Goal: Task Accomplishment & Management: Manage account settings

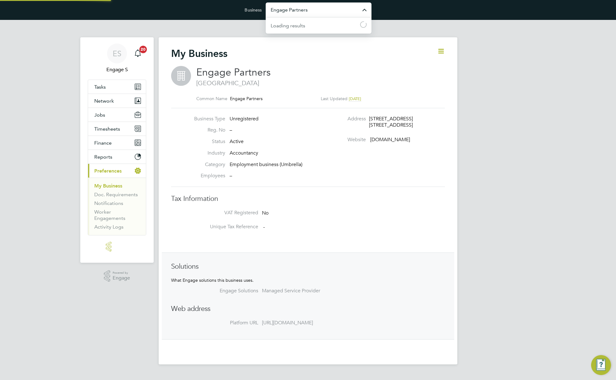
click at [322, 15] on input "Engage Partners" at bounding box center [319, 9] width 106 height 15
click at [305, 42] on span "EHR Limited Demo" at bounding box center [293, 40] width 44 height 7
type input "EHR Limited Demo"
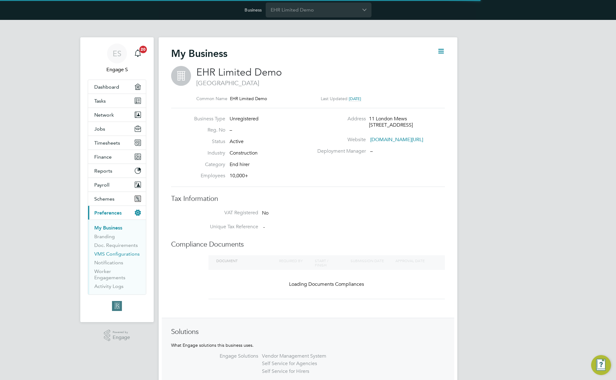
click at [122, 255] on link "VMS Configurations" at bounding box center [116, 254] width 45 height 6
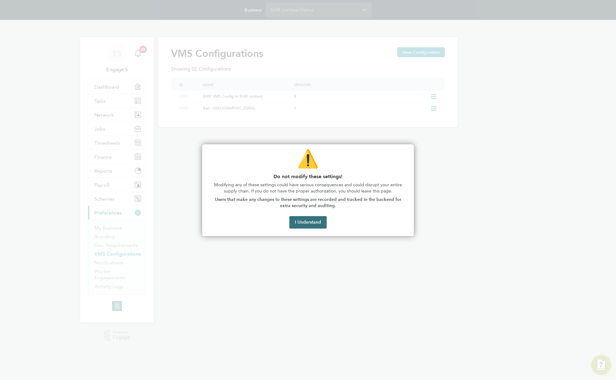
click at [309, 222] on button "I Understand" at bounding box center [307, 222] width 37 height 12
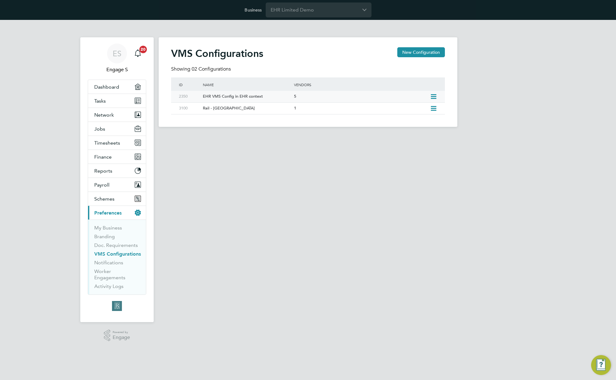
click at [272, 96] on div "EHR VMS Config in EHR context" at bounding box center [245, 97] width 94 height 12
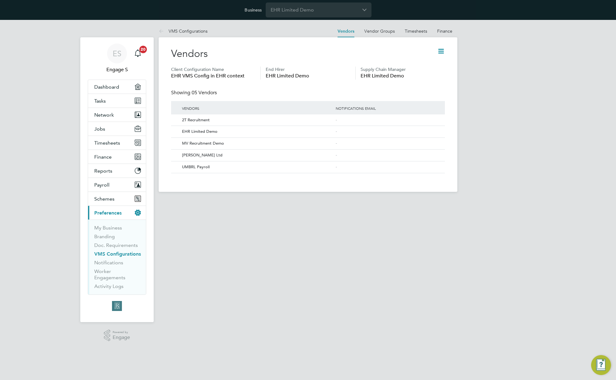
click at [441, 50] on icon at bounding box center [441, 51] width 8 height 8
click at [421, 66] on li "Edit VMS Configuration" at bounding box center [416, 66] width 55 height 9
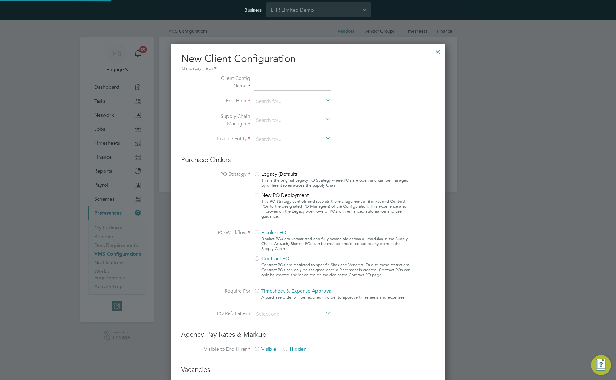
scroll to position [569, 274]
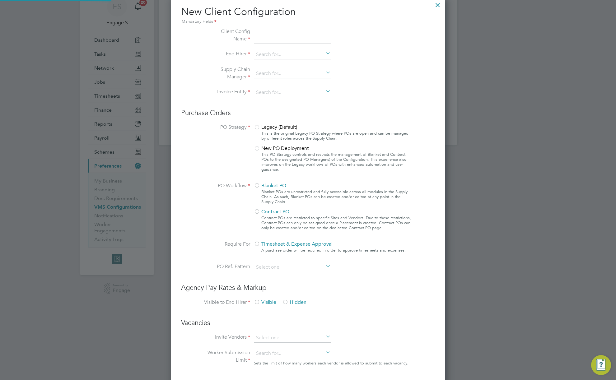
type input "EHR VMS Config in EHR context"
type input "EHR Limited Demo"
type input "Any Text"
type input "Manually"
type input "No Limits"
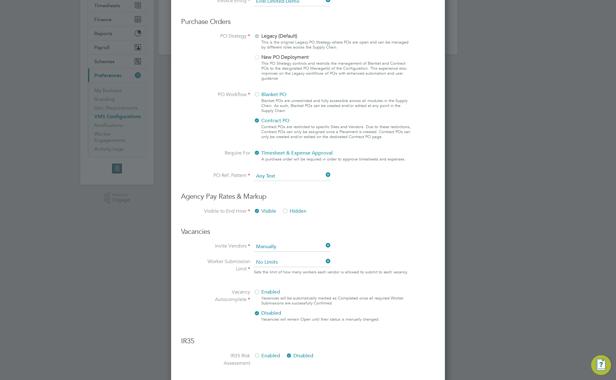
scroll to position [12, 0]
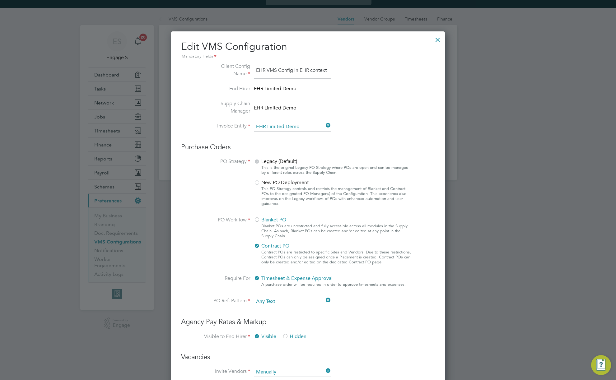
click at [438, 40] on div at bounding box center [437, 38] width 11 height 11
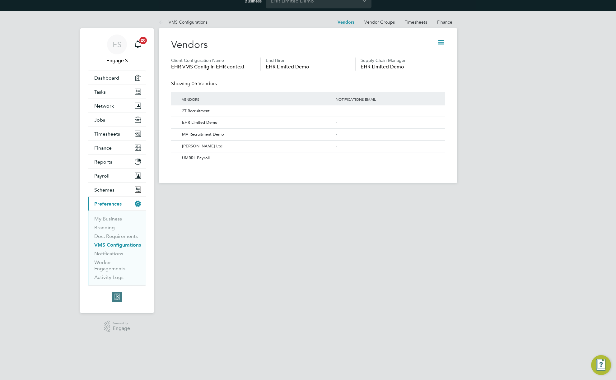
scroll to position [0, 0]
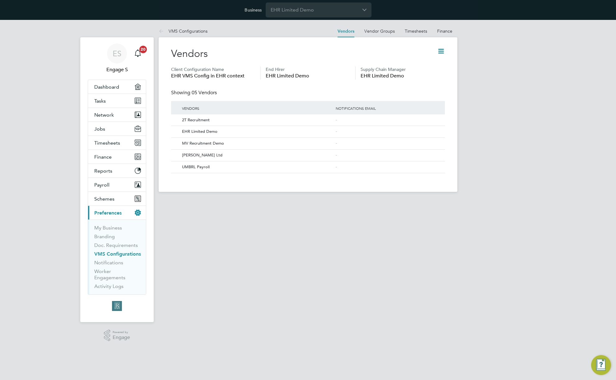
click at [442, 51] on icon at bounding box center [441, 51] width 8 height 8
click at [425, 66] on li "Edit VMS Configuration" at bounding box center [416, 66] width 55 height 9
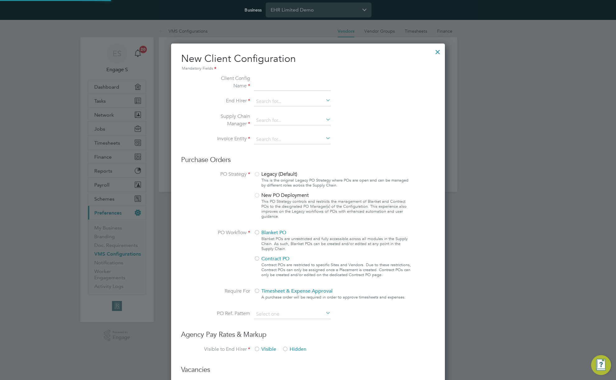
type input "EHR VMS Config in EHR context"
type input "EHR Limited Demo"
type input "Any Text"
type input "Manually"
type input "No Limits"
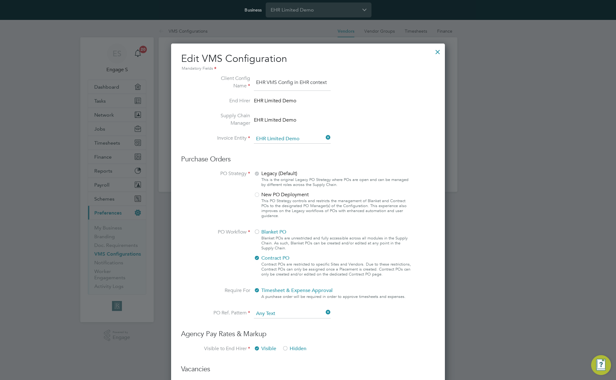
click at [437, 50] on div at bounding box center [437, 50] width 11 height 11
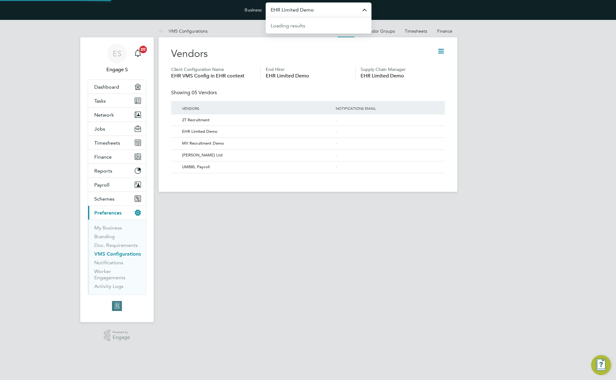
click at [329, 11] on input "EHR Limited Demo" at bounding box center [319, 9] width 106 height 15
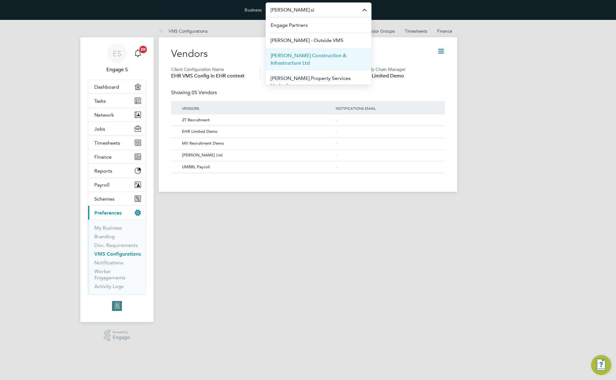
click at [330, 57] on span "[PERSON_NAME] Construction & Infrastructure Ltd" at bounding box center [319, 59] width 96 height 15
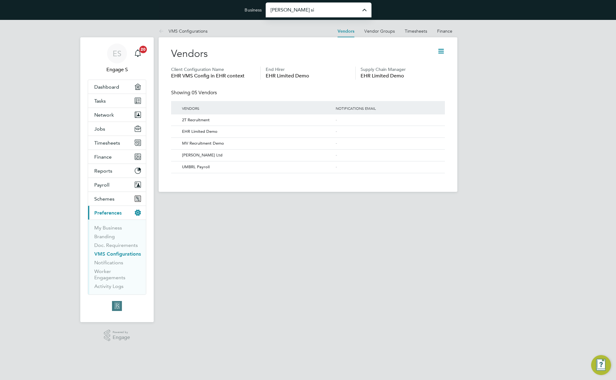
type input "[PERSON_NAME] Construction & Infrastructure Ltd"
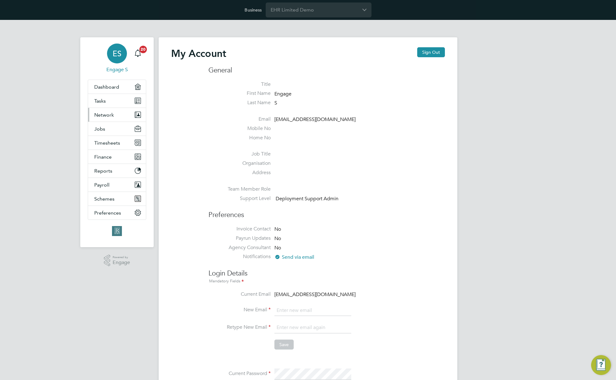
type input "support@engagelabs.io"
click at [109, 114] on span "Network" at bounding box center [104, 115] width 20 height 6
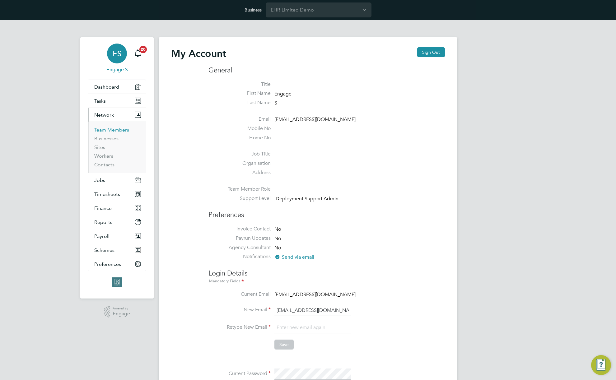
click at [106, 129] on link "Team Members" at bounding box center [111, 130] width 35 height 6
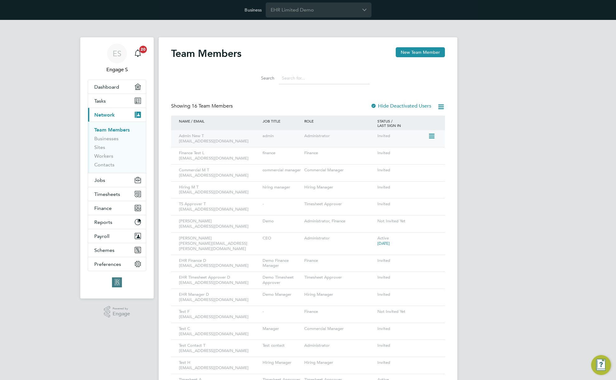
click at [432, 137] on icon at bounding box center [431, 136] width 6 height 7
click at [379, 189] on li "Impersonate" at bounding box center [396, 189] width 75 height 9
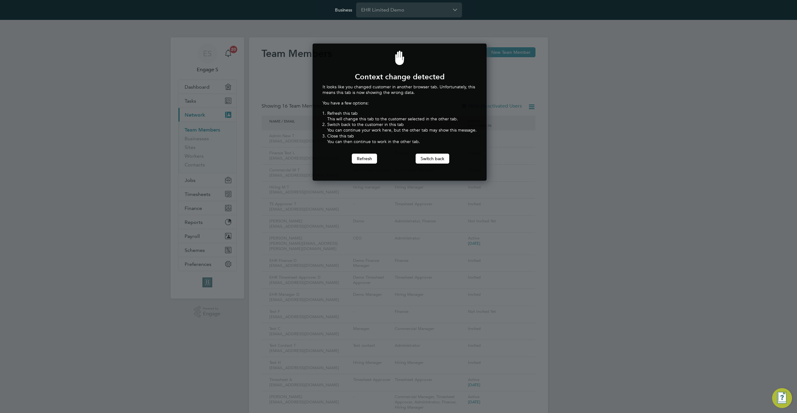
scroll to position [138, 172]
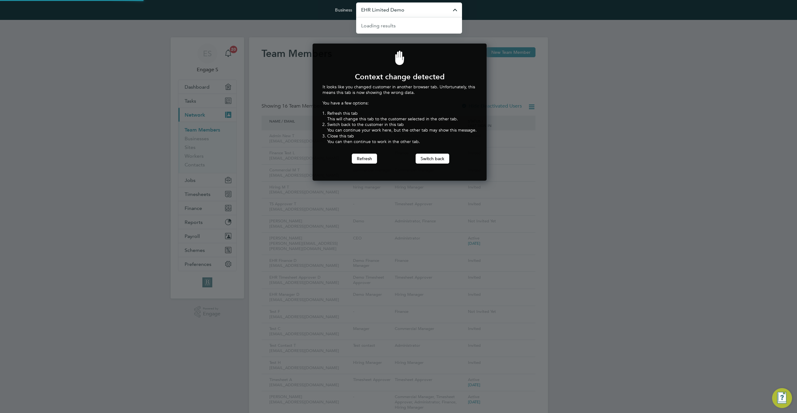
click at [408, 7] on input "EHR Limited Demo" at bounding box center [409, 9] width 106 height 15
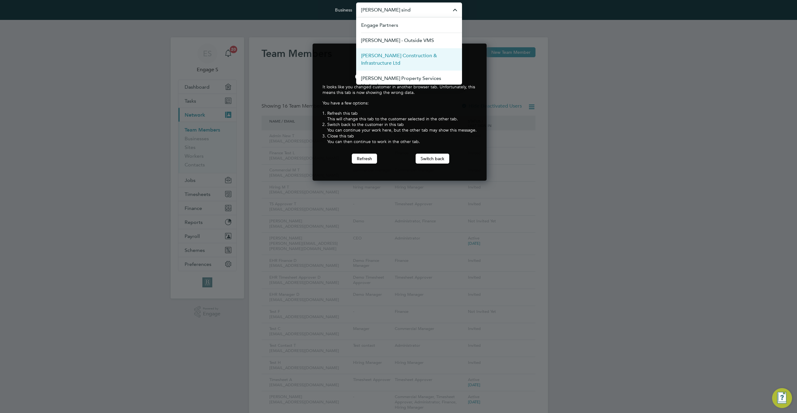
click at [396, 57] on span "[PERSON_NAME] Construction & Infrastructure Ltd" at bounding box center [409, 59] width 96 height 15
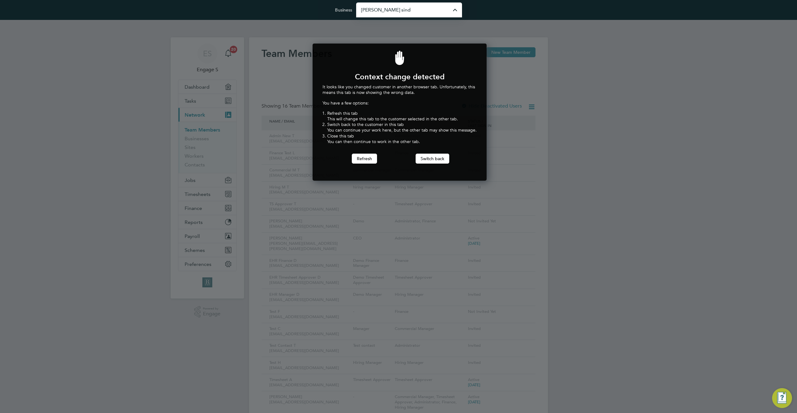
type input "[PERSON_NAME] Construction & Infrastructure Ltd"
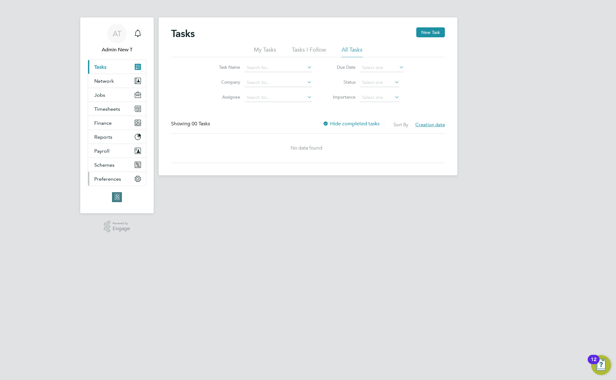
click at [111, 179] on span "Preferences" at bounding box center [107, 179] width 27 height 6
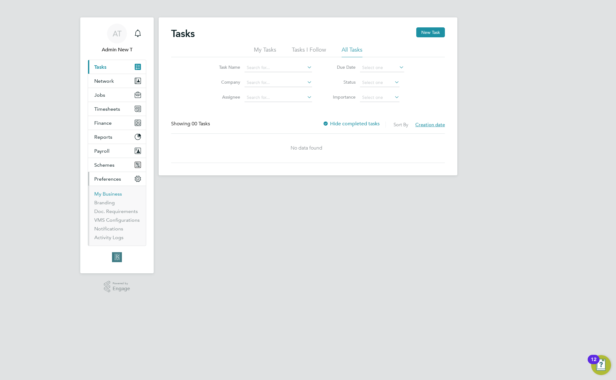
click at [105, 194] on link "My Business" at bounding box center [108, 194] width 28 height 6
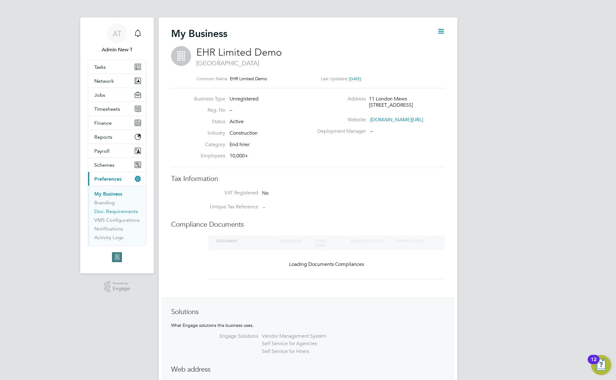
click at [115, 212] on link "Doc. Requirements" at bounding box center [116, 211] width 44 height 6
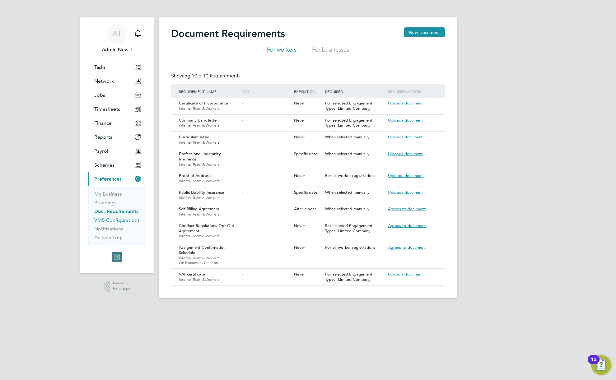
click at [128, 220] on link "VMS Configurations" at bounding box center [116, 220] width 45 height 6
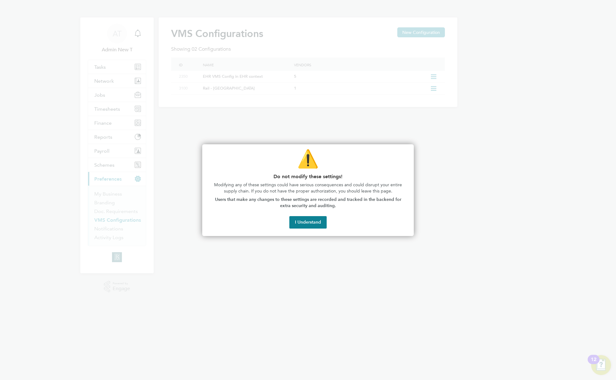
click at [310, 224] on button "I Understand" at bounding box center [307, 222] width 37 height 12
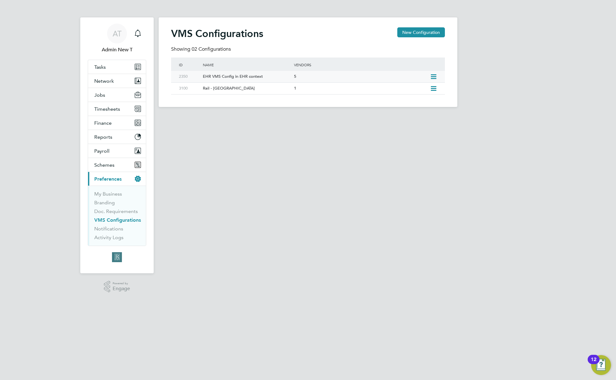
click at [435, 77] on icon at bounding box center [434, 76] width 8 height 5
click at [418, 89] on li "Edit VMS Configuration" at bounding box center [407, 90] width 60 height 9
type input "EHR VMS Config in EHR context"
type input "EHR Limited Demo"
type input "Any Text"
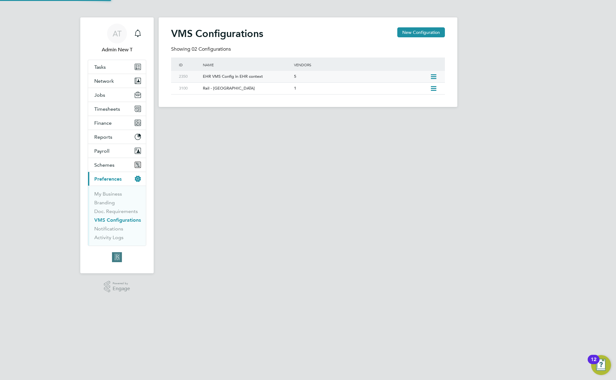
type input "Manually"
type input "No Limits"
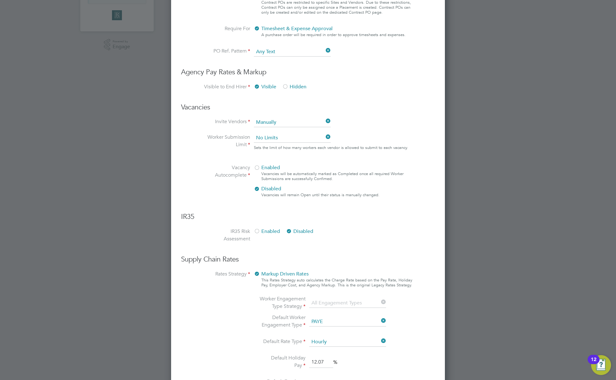
scroll to position [296, 0]
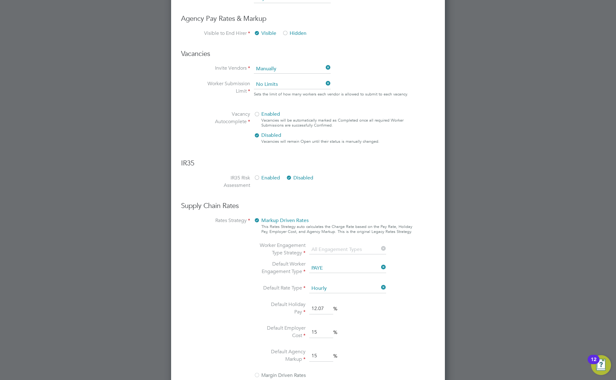
click at [380, 249] on icon at bounding box center [380, 249] width 0 height 9
drag, startPoint x: 273, startPoint y: 228, endPoint x: 417, endPoint y: 232, distance: 144.7
click at [417, 232] on ng-form "Client Config Name EHR VMS Config in EHR context End Hirer EHR Limited Demo Sup…" at bounding box center [308, 86] width 254 height 655
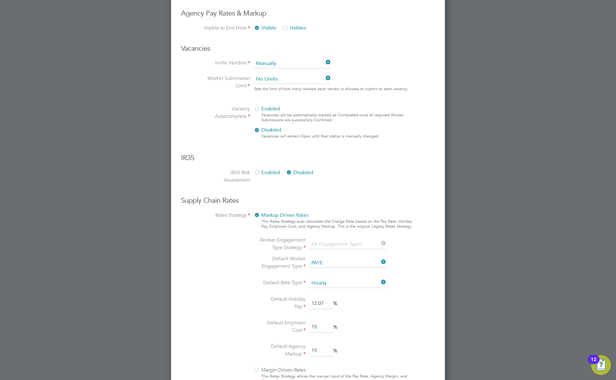
scroll to position [301, 0]
click at [258, 213] on div at bounding box center [257, 215] width 6 height 6
click at [256, 215] on div at bounding box center [257, 215] width 6 height 6
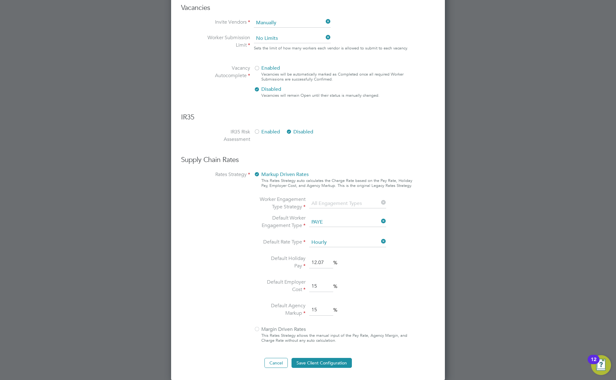
scroll to position [342, 0]
click at [258, 332] on div at bounding box center [257, 329] width 6 height 6
click at [277, 363] on button "Cancel" at bounding box center [275, 363] width 23 height 10
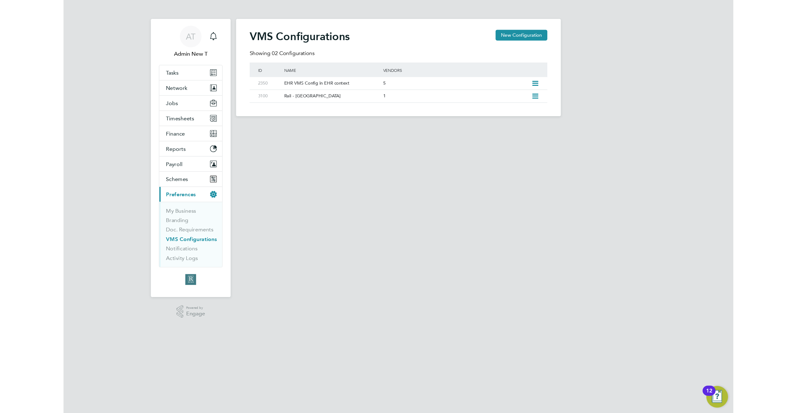
scroll to position [0, 0]
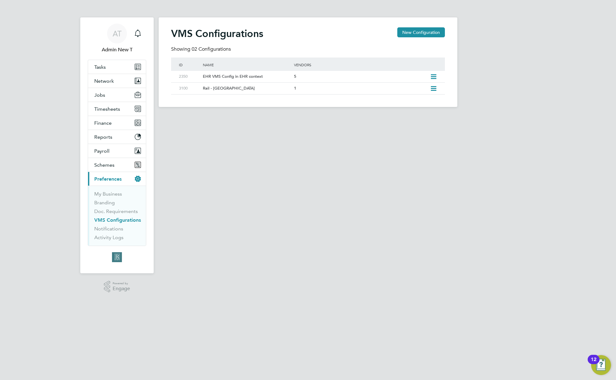
click at [381, 117] on html "AT Admin New T Notifications Applications: Tasks Network Team Members Businesse…" at bounding box center [308, 58] width 616 height 117
click at [435, 76] on icon at bounding box center [434, 76] width 8 height 5
click at [435, 77] on icon at bounding box center [434, 76] width 8 height 5
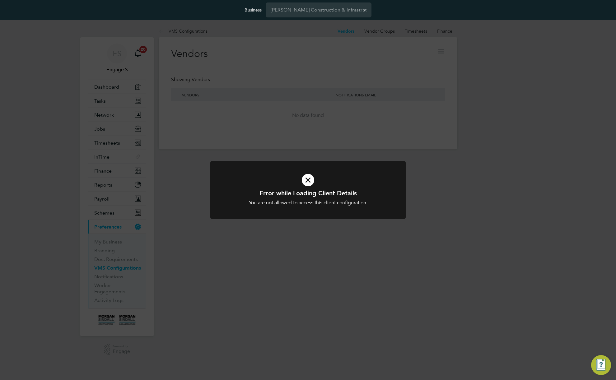
click at [275, 113] on div "Error while Loading Client Details You are not allowed to access this client co…" at bounding box center [308, 190] width 616 height 380
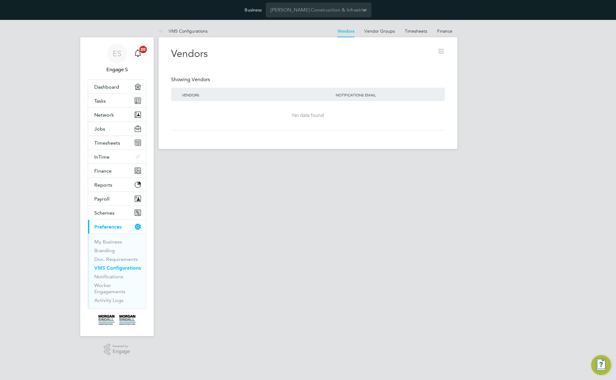
click at [124, 268] on link "VMS Configurations" at bounding box center [117, 268] width 47 height 6
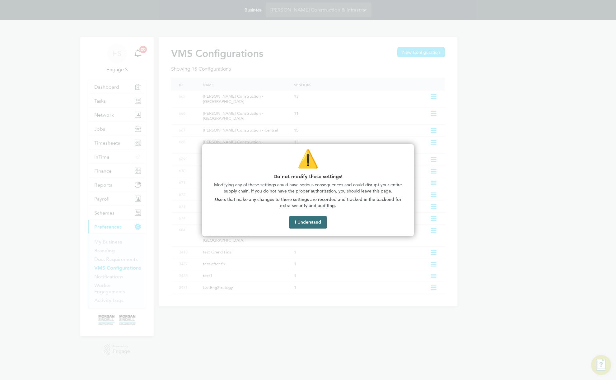
click at [307, 222] on button "I Understand" at bounding box center [307, 222] width 37 height 12
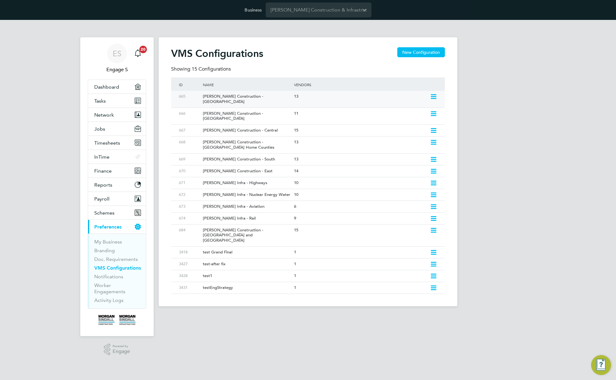
click at [439, 98] on div "665 Morgan Sindall Construction - Scotland 13" at bounding box center [308, 99] width 274 height 17
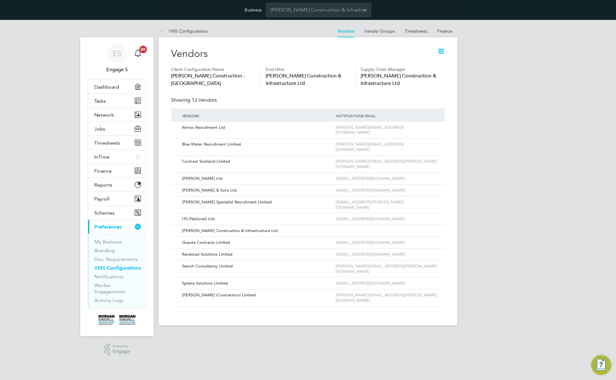
click at [444, 51] on icon at bounding box center [441, 51] width 8 height 8
click at [414, 65] on li "Edit VMS Configuration" at bounding box center [416, 66] width 55 height 9
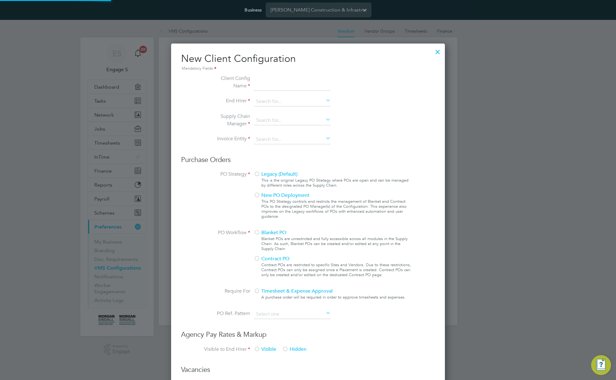
scroll to position [569, 274]
type input "[PERSON_NAME] Construction - [GEOGRAPHIC_DATA]"
type input "[PERSON_NAME] Construction & Infrastructure Ltd"
type input "Custom"
type input "By Vendor Group"
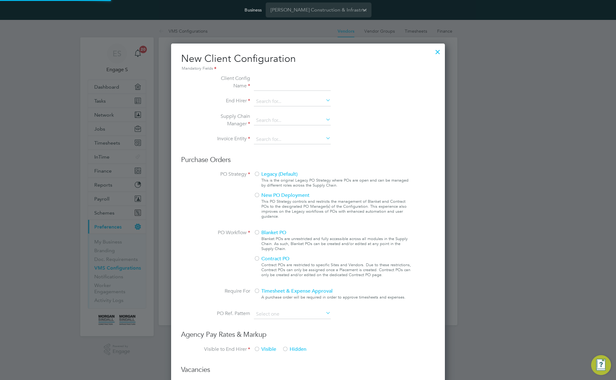
type input "No Limits"
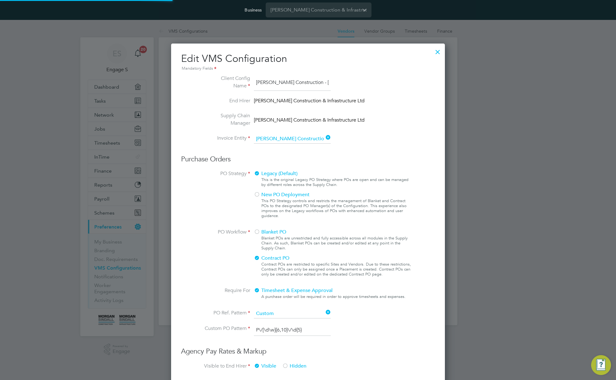
scroll to position [23, 209]
type input "Labour Desk"
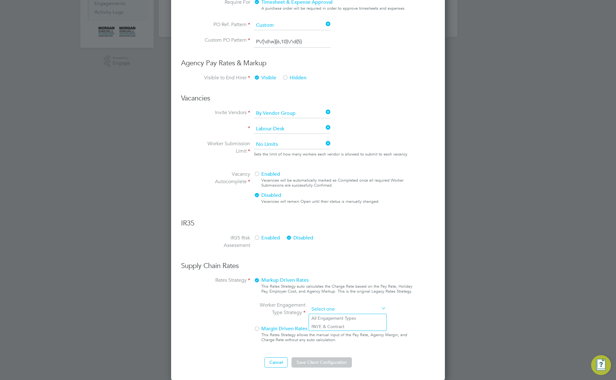
scroll to position [288, 0]
click at [348, 203] on ng-form "Client Config Name Morgan Sindall Construction - Scotland End Hirer Morgan Sind…" at bounding box center [308, 77] width 254 height 582
click at [325, 326] on li "PAYE & Contract" at bounding box center [347, 327] width 77 height 8
type input "PAYE & Contract"
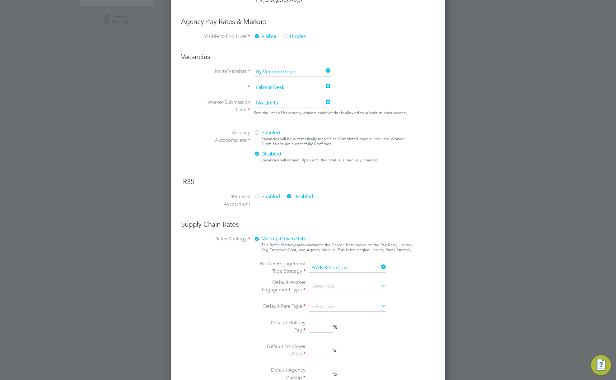
scroll to position [395, 0]
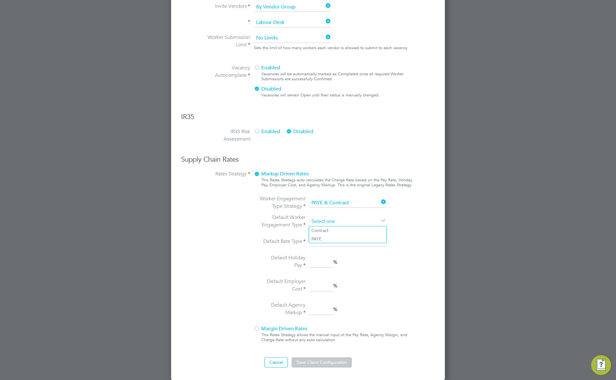
click at [328, 222] on input at bounding box center [347, 221] width 77 height 9
click at [324, 237] on li "PAYE" at bounding box center [347, 239] width 77 height 8
type input "PAYE"
click at [329, 224] on input at bounding box center [347, 221] width 77 height 9
click at [325, 232] on li "Contract" at bounding box center [347, 231] width 77 height 8
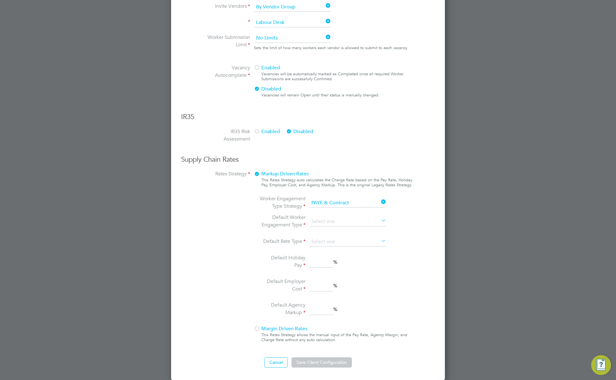
type input "Contract"
click at [328, 241] on input at bounding box center [347, 241] width 77 height 9
click at [325, 250] on li "Hourly" at bounding box center [347, 251] width 77 height 8
type input "Hourly"
click at [323, 264] on input at bounding box center [321, 262] width 24 height 11
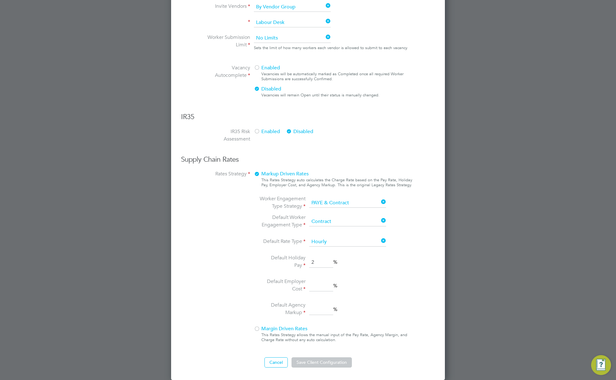
type input "2"
click at [325, 281] on input at bounding box center [321, 286] width 24 height 11
type input "3"
click at [319, 311] on input at bounding box center [321, 309] width 24 height 11
type input "3"
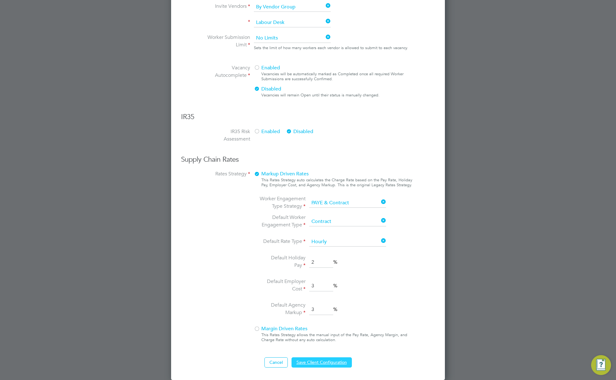
click at [325, 359] on button "Save Client Configuration" at bounding box center [322, 363] width 60 height 10
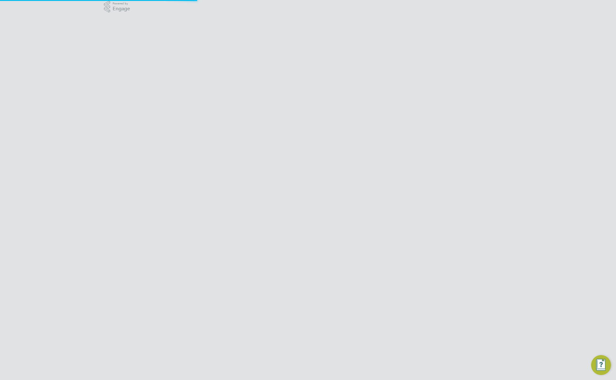
scroll to position [0, 0]
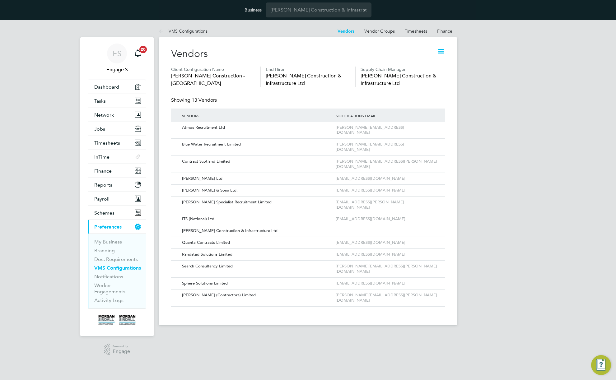
click at [519, 81] on div "ES Engage S Notifications 20 Applications: Dashboard Tasks Network Team Members…" at bounding box center [308, 178] width 616 height 316
click at [442, 50] on icon at bounding box center [441, 51] width 8 height 8
click at [427, 64] on li "Edit VMS Configuration" at bounding box center [416, 66] width 55 height 9
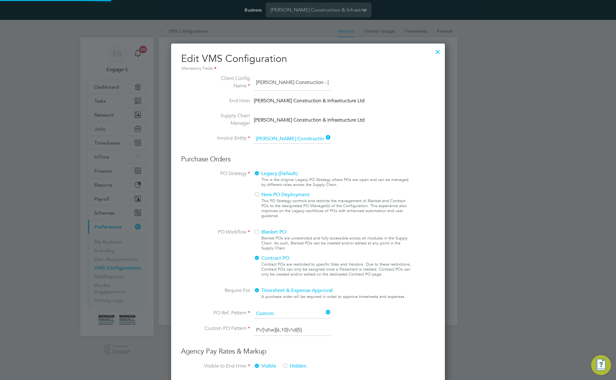
scroll to position [732, 274]
type input "Labour Desk"
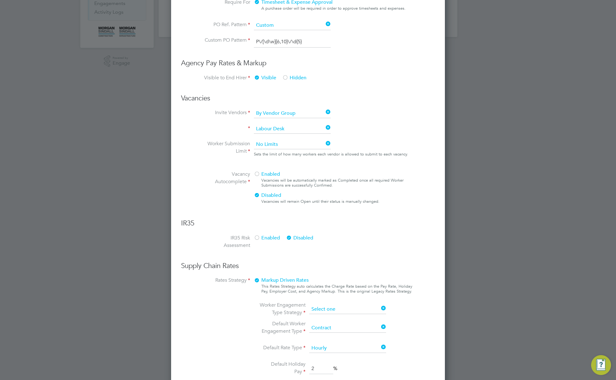
scroll to position [625, 274]
click at [364, 206] on ng-form "Client Config Name Morgan Sindall Construction - Scotland End Hirer Morgan Sind…" at bounding box center [308, 130] width 254 height 688
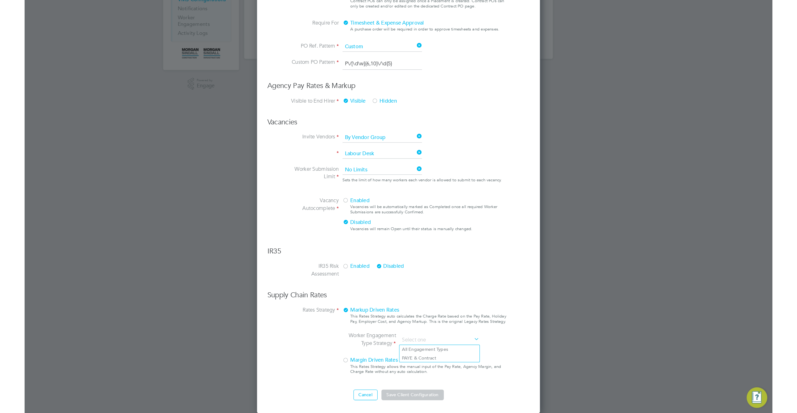
scroll to position [255, 0]
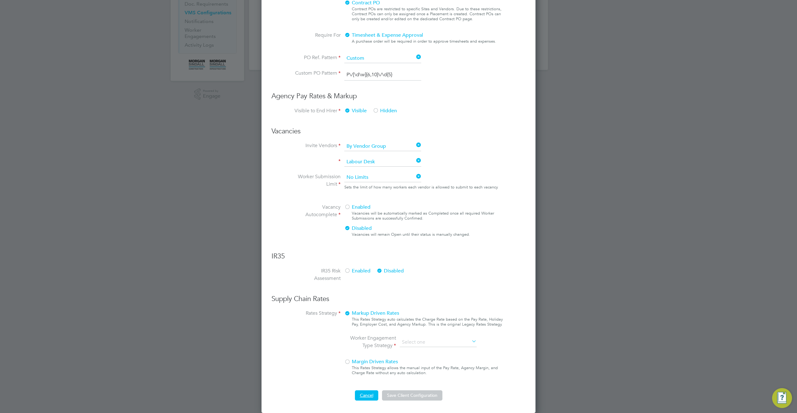
click at [364, 380] on button "Cancel" at bounding box center [366, 395] width 23 height 10
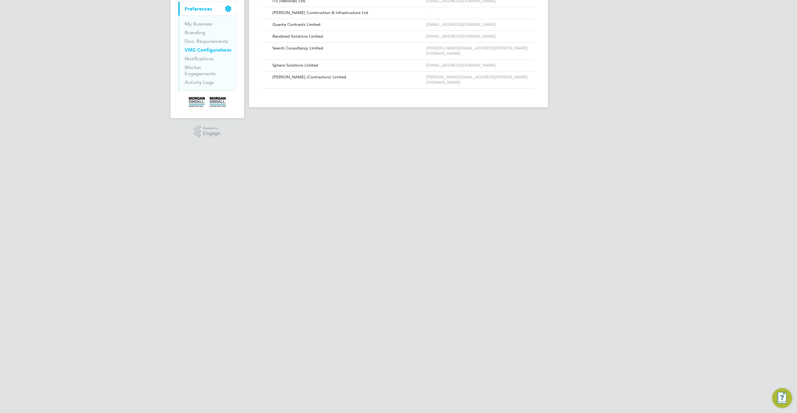
scroll to position [0, 0]
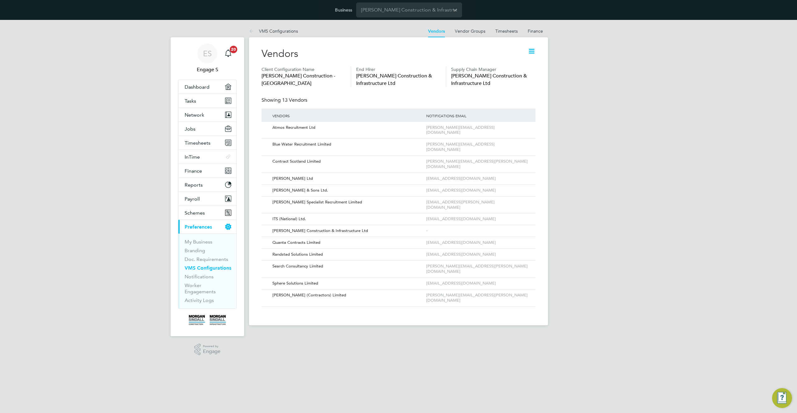
click at [530, 49] on icon at bounding box center [531, 51] width 8 height 8
click at [509, 68] on li "Edit VMS Configuration" at bounding box center [506, 66] width 55 height 9
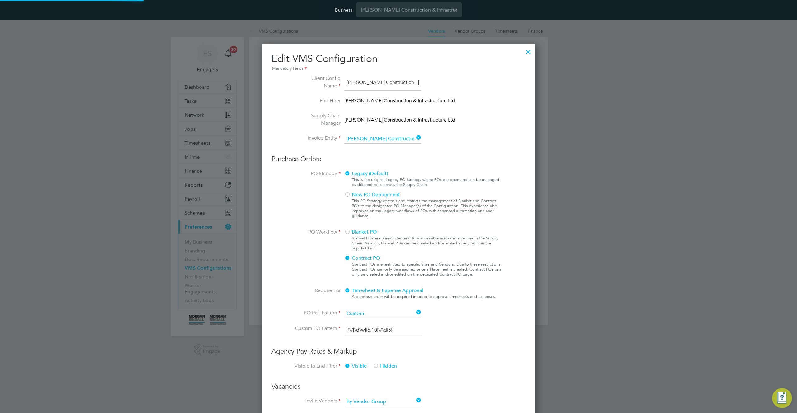
type input "Labour Desk"
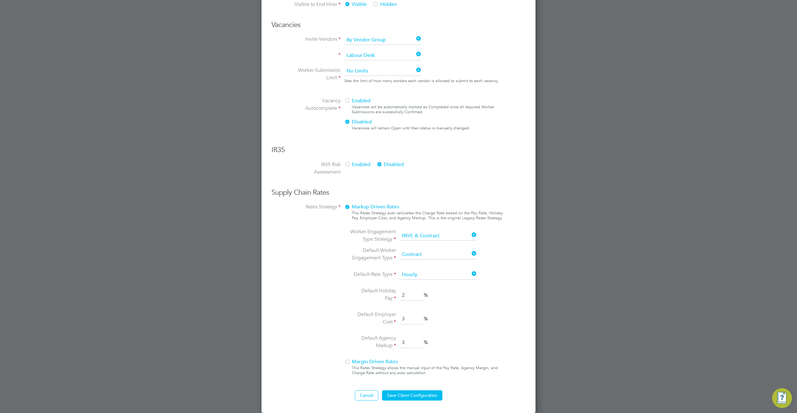
click at [349, 365] on div at bounding box center [347, 362] width 6 height 6
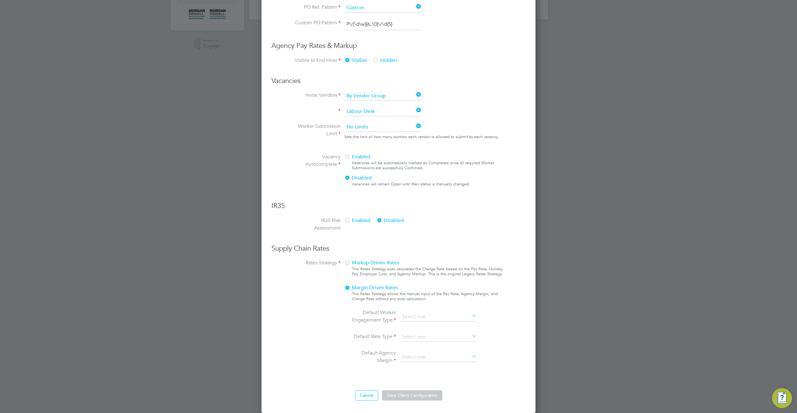
click at [365, 265] on span "Markup Driven Rates" at bounding box center [371, 263] width 55 height 6
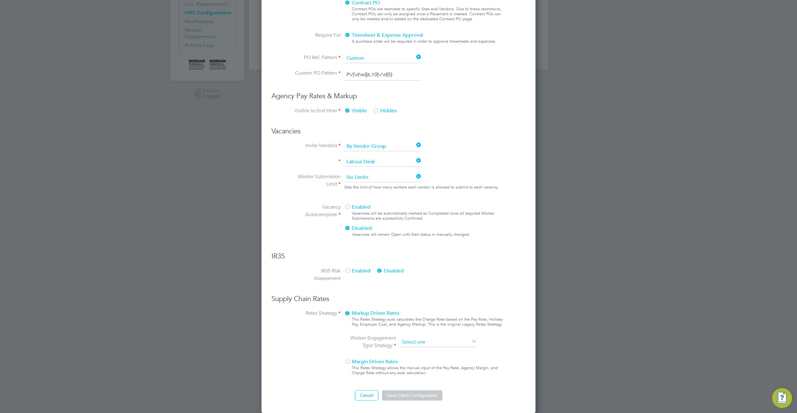
click at [416, 345] on input at bounding box center [438, 342] width 77 height 9
click at [419, 352] on li "All Engagement Types" at bounding box center [437, 351] width 77 height 8
type input "All Engagement Types"
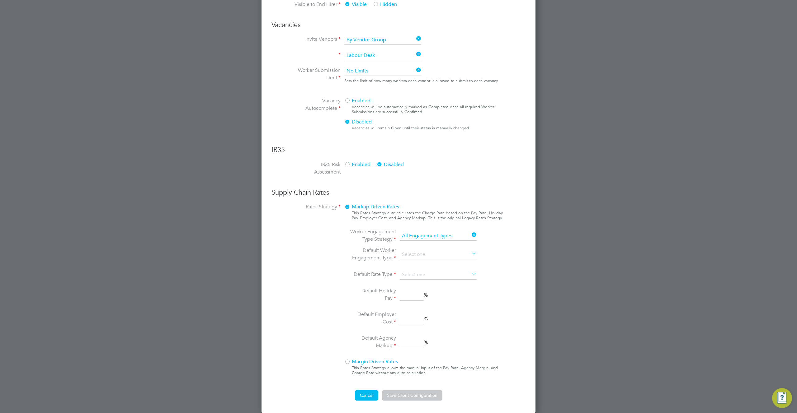
click at [372, 380] on button "Cancel" at bounding box center [366, 395] width 23 height 10
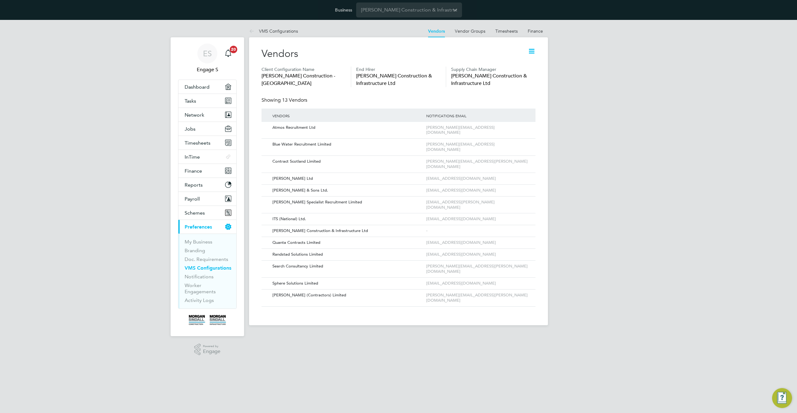
click at [532, 50] on icon at bounding box center [531, 51] width 8 height 8
click at [512, 64] on li "Edit VMS Configuration" at bounding box center [506, 66] width 55 height 9
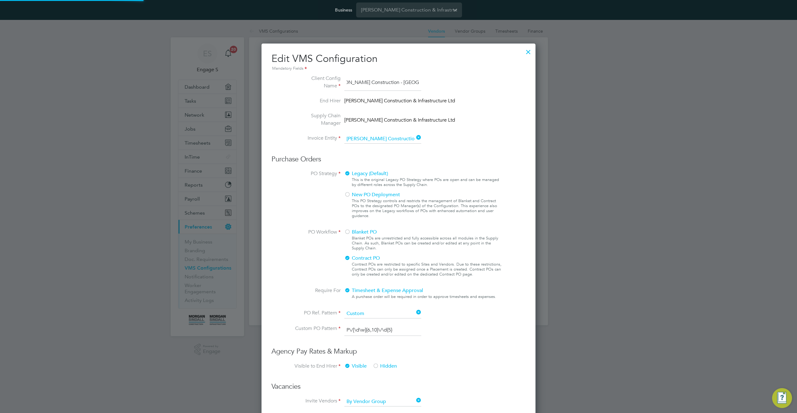
type input "Labour Desk"
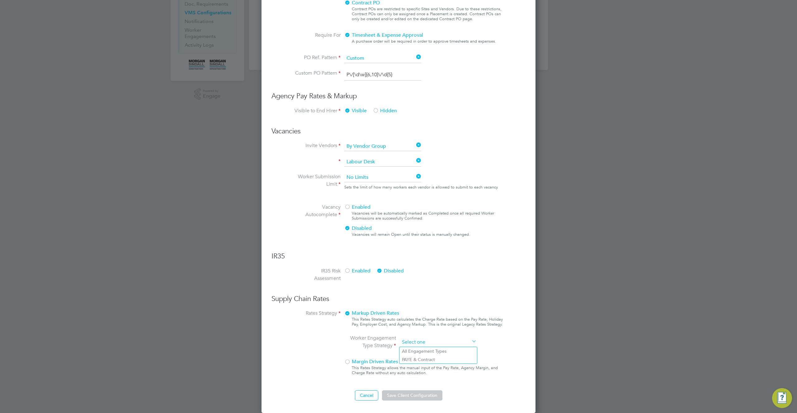
click at [435, 236] on ng-form "Client Config Name Morgan Sindall Construction - Scotland End Hirer Morgan Sind…" at bounding box center [398, 110] width 254 height 582
click at [436, 362] on li "PAYE & Contract" at bounding box center [437, 360] width 77 height 8
type input "PAYE & Contract"
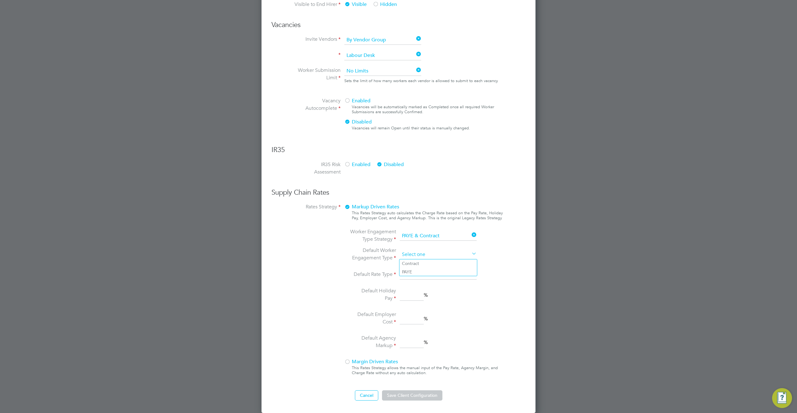
click at [449, 258] on input at bounding box center [438, 254] width 77 height 9
click at [438, 274] on li "PAYE" at bounding box center [437, 272] width 77 height 8
type input "PAYE"
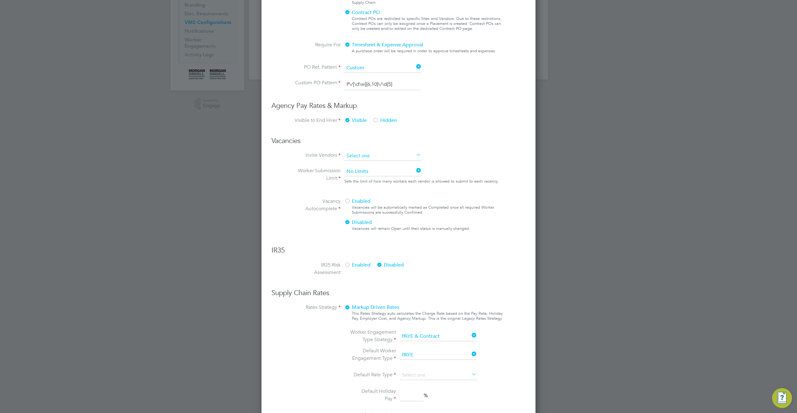
scroll to position [716, 274]
click at [387, 156] on input at bounding box center [382, 156] width 77 height 9
click at [370, 172] on li "Manually" at bounding box center [382, 173] width 77 height 8
type input "Manually"
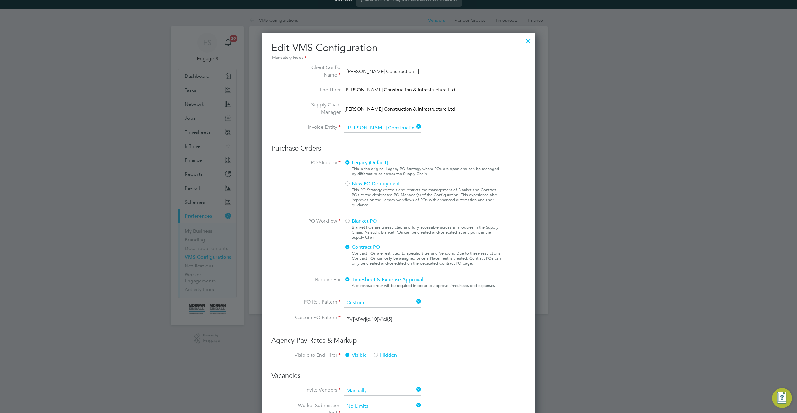
scroll to position [0, 0]
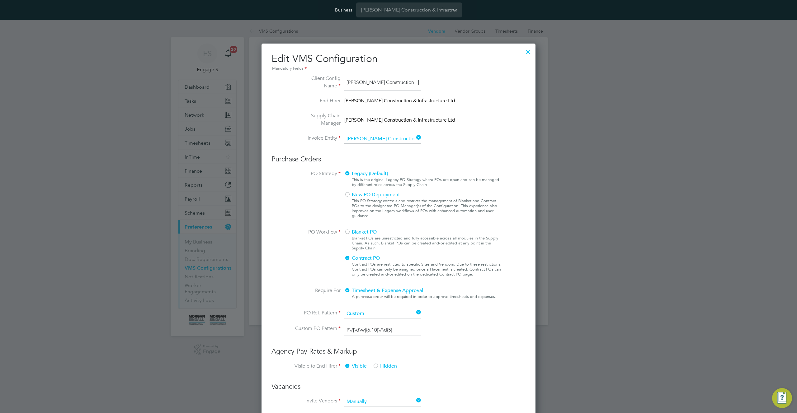
click at [350, 195] on span "New PO Deployment" at bounding box center [372, 195] width 56 height 6
click at [351, 175] on span "Legacy (Default)" at bounding box center [366, 174] width 44 height 6
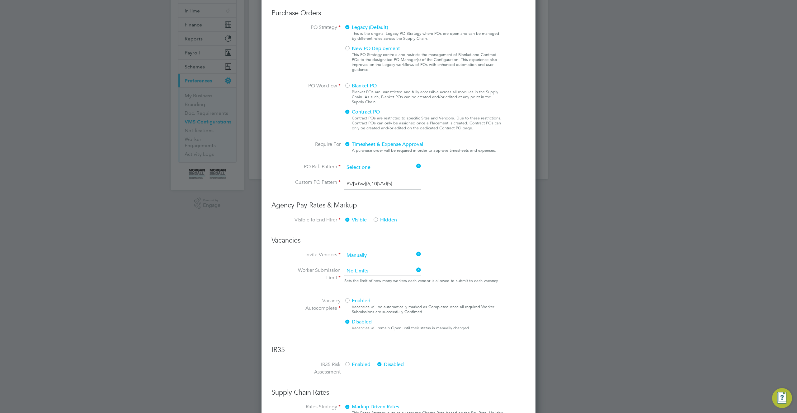
scroll to position [699, 274]
click at [372, 170] on input at bounding box center [382, 167] width 77 height 9
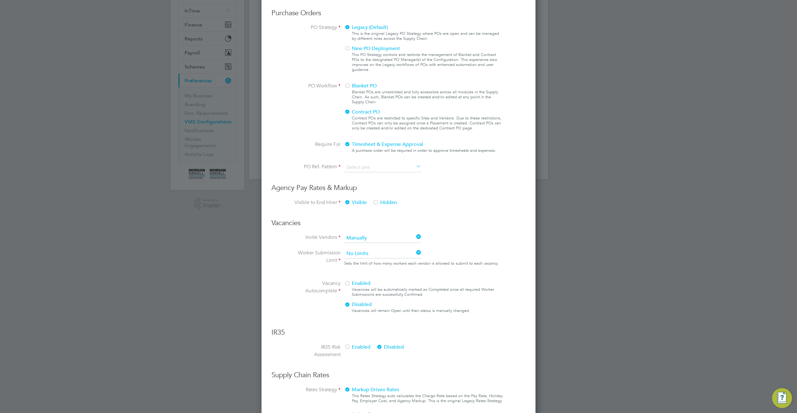
click at [367, 183] on li "Letters & Digits" at bounding box center [382, 184] width 77 height 8
type input "Letters & Digits"
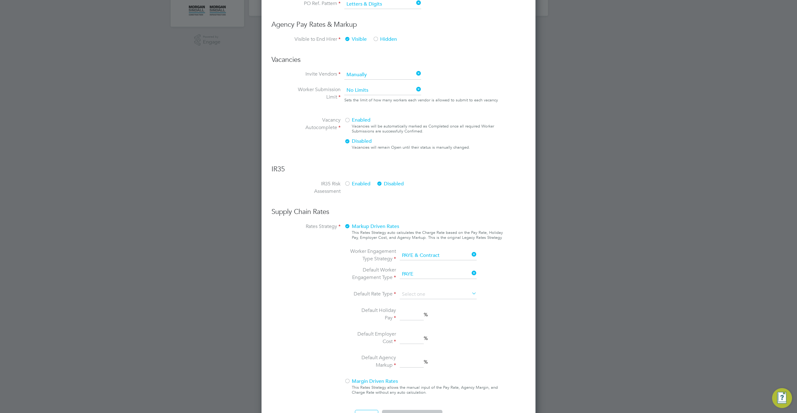
scroll to position [314, 0]
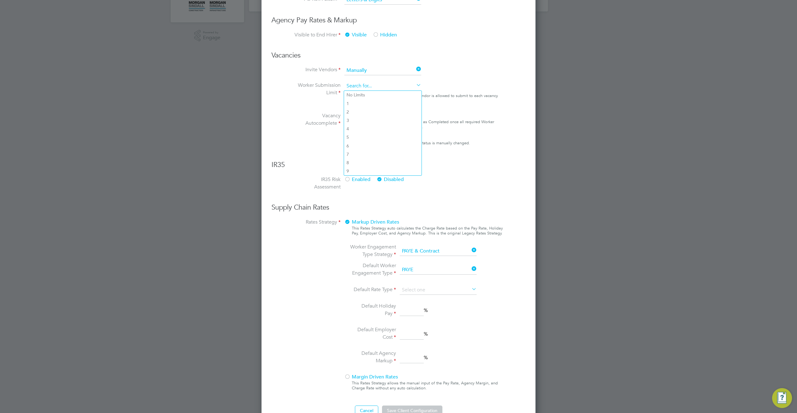
click at [388, 90] on input at bounding box center [382, 86] width 77 height 9
click at [375, 127] on li "4" at bounding box center [382, 129] width 77 height 8
type input "4"
click at [355, 116] on span "Enabled" at bounding box center [357, 116] width 26 height 6
click at [350, 177] on span "Enabled" at bounding box center [357, 179] width 26 height 6
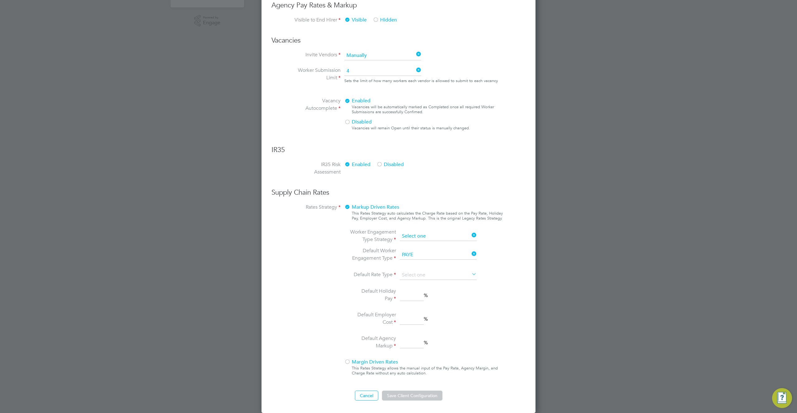
scroll to position [222, 0]
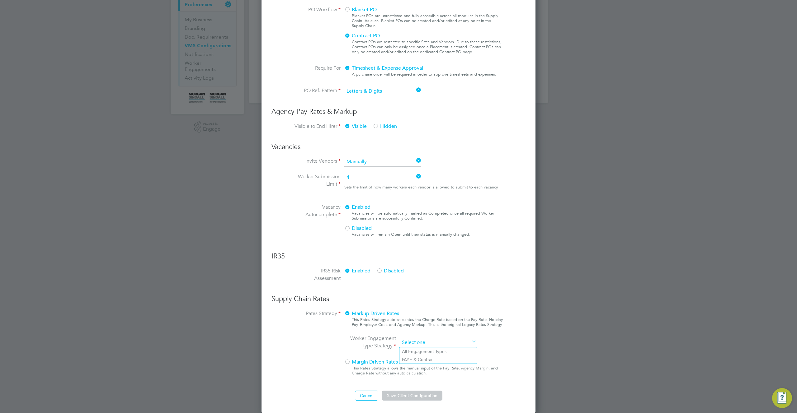
click at [431, 237] on ng-form "Client Config Name Morgan Sindall Construction - Scotland End Hirer Morgan Sind…" at bounding box center [398, 126] width 254 height 549
click at [360, 380] on button "Cancel" at bounding box center [366, 396] width 23 height 10
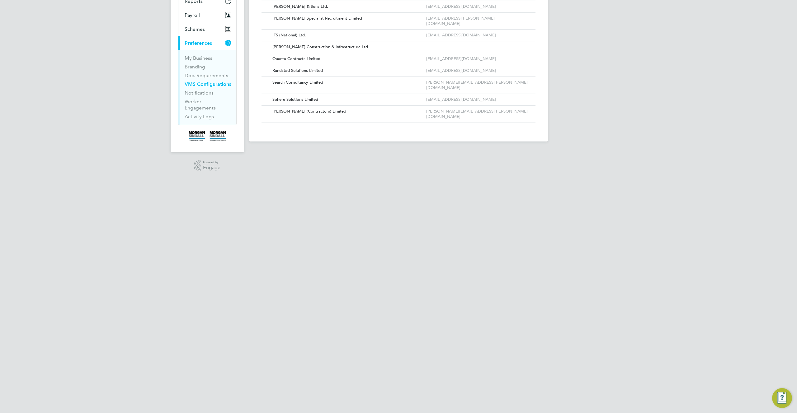
scroll to position [0, 0]
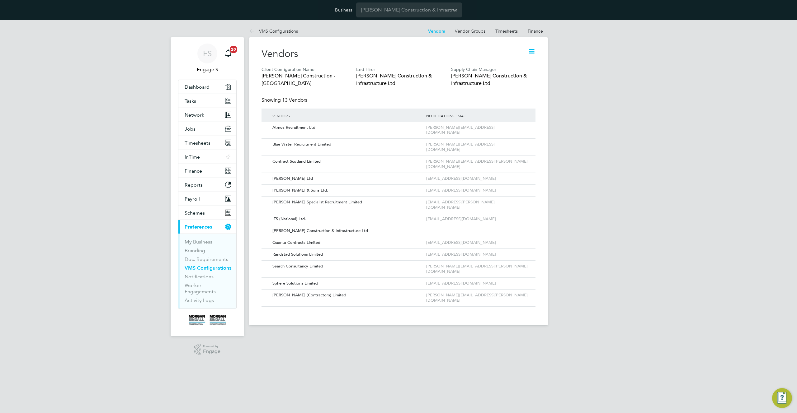
click at [531, 50] on icon at bounding box center [531, 51] width 8 height 8
click at [509, 65] on li "Edit VMS Configuration" at bounding box center [506, 66] width 55 height 9
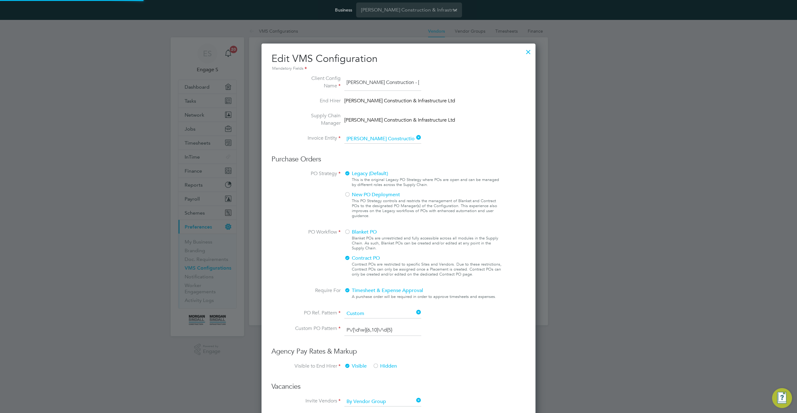
scroll to position [0, 15]
type input "Labour Desk"
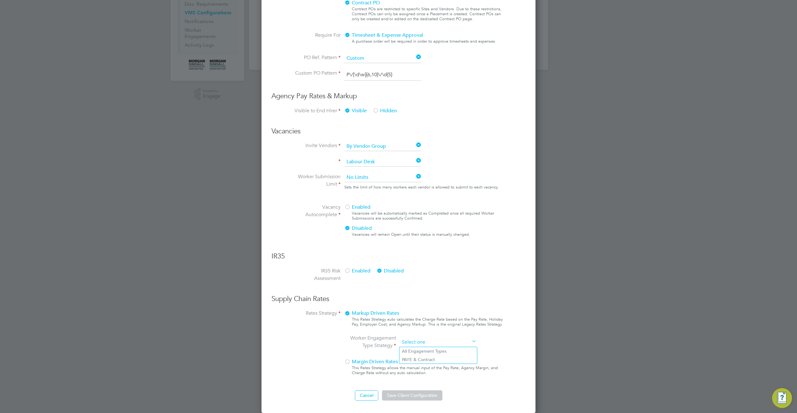
scroll to position [625, 274]
click at [437, 236] on ng-form "Client Config Name Morgan Sindall Construction - Scotland End Hirer Morgan Sind…" at bounding box center [398, 110] width 254 height 582
click at [416, 358] on li "PAYE & Contract" at bounding box center [437, 360] width 77 height 8
type input "PAYE & Contract"
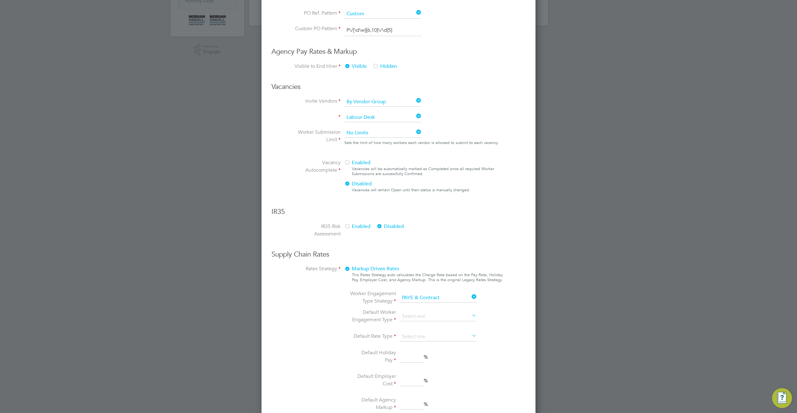
scroll to position [362, 0]
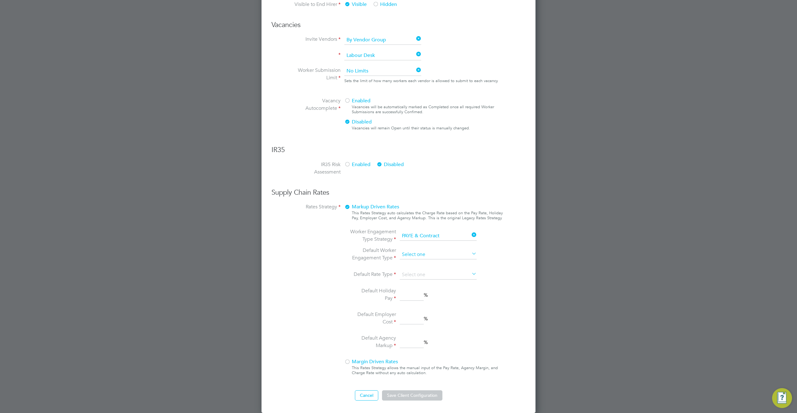
click at [418, 256] on input at bounding box center [438, 254] width 77 height 9
click at [418, 272] on li "PAYE" at bounding box center [437, 272] width 77 height 8
type input "PAYE"
click at [419, 286] on li "Hourly" at bounding box center [437, 284] width 77 height 8
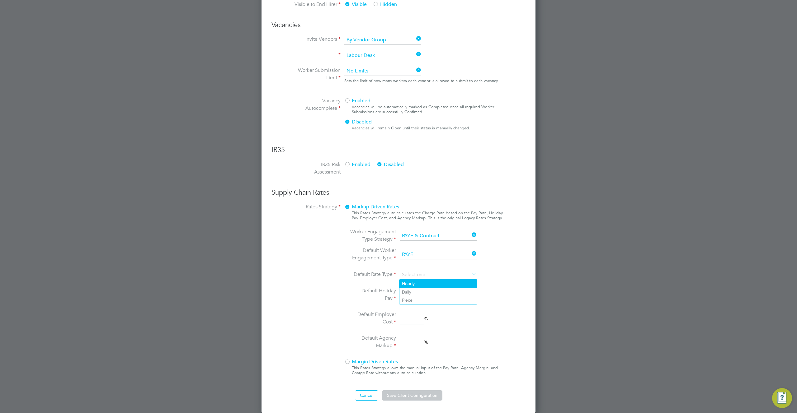
type input "Hourly"
click at [415, 297] on input at bounding box center [412, 295] width 24 height 11
type input "2"
click at [409, 345] on input at bounding box center [412, 342] width 24 height 11
click at [413, 344] on input "2" at bounding box center [412, 342] width 24 height 11
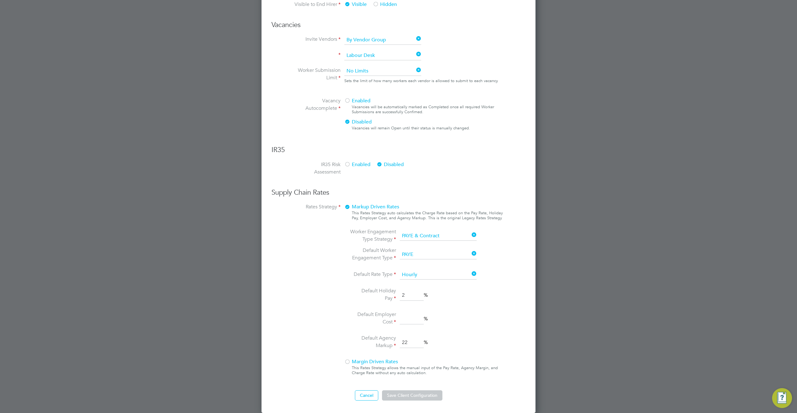
type input "22"
click at [409, 318] on input at bounding box center [412, 319] width 24 height 11
type input "2"
drag, startPoint x: 495, startPoint y: 287, endPoint x: 491, endPoint y: 275, distance: 12.7
click at [495, 287] on div "Worker Engagement Type Strategy PAYE & Contract Default Worker Engagement Type …" at bounding box center [423, 289] width 159 height 123
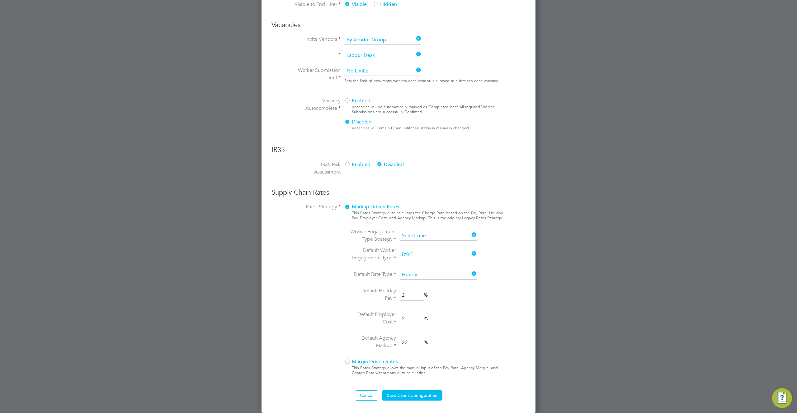
scroll to position [255, 0]
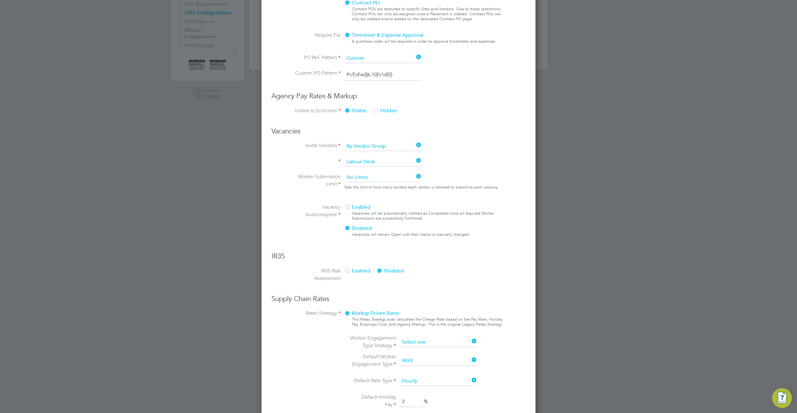
click at [426, 233] on ng-form "Client Config Name Morgan Sindall Construction - Scotland End Hirer Morgan Sind…" at bounding box center [398, 163] width 254 height 688
click at [436, 345] on input at bounding box center [438, 342] width 77 height 9
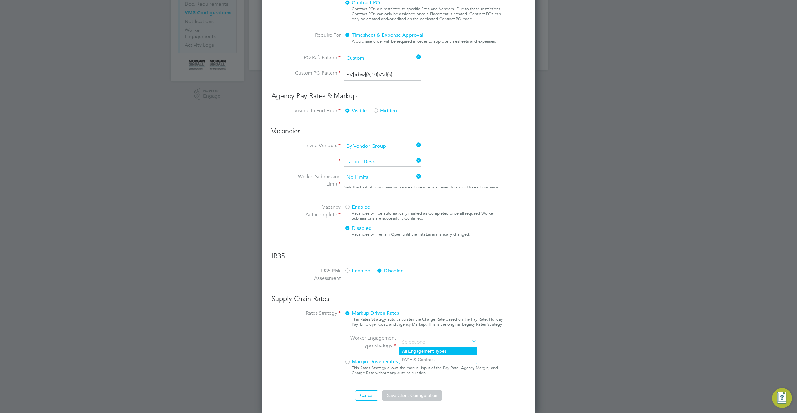
click at [435, 349] on li "All Engagement Types" at bounding box center [437, 351] width 77 height 8
type input "All Engagement Types"
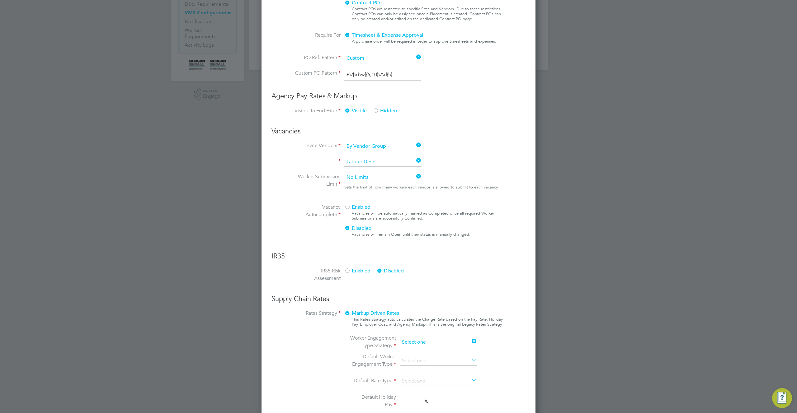
click at [433, 344] on input at bounding box center [438, 342] width 77 height 9
click at [364, 380] on button "Cancel" at bounding box center [366, 395] width 23 height 10
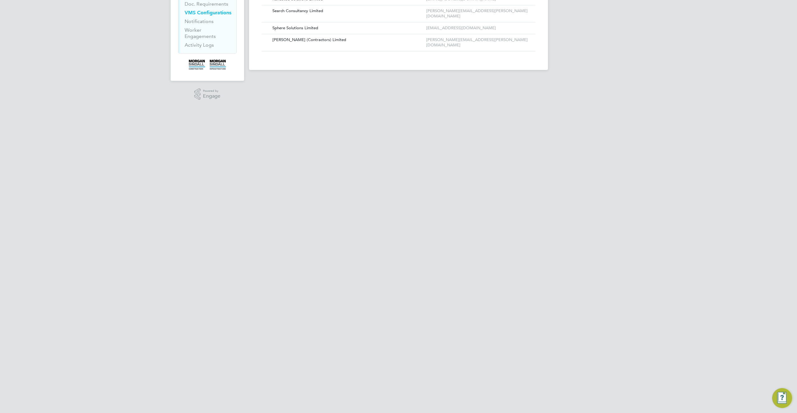
scroll to position [0, 0]
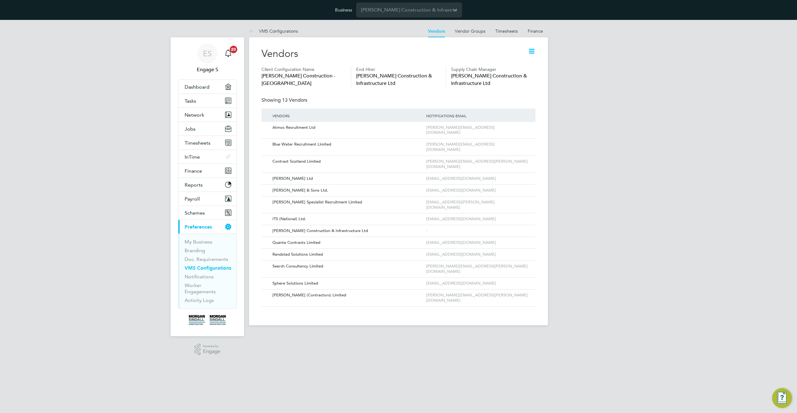
click at [533, 50] on icon at bounding box center [531, 51] width 8 height 8
click at [513, 65] on li "Edit VMS Configuration" at bounding box center [506, 66] width 55 height 9
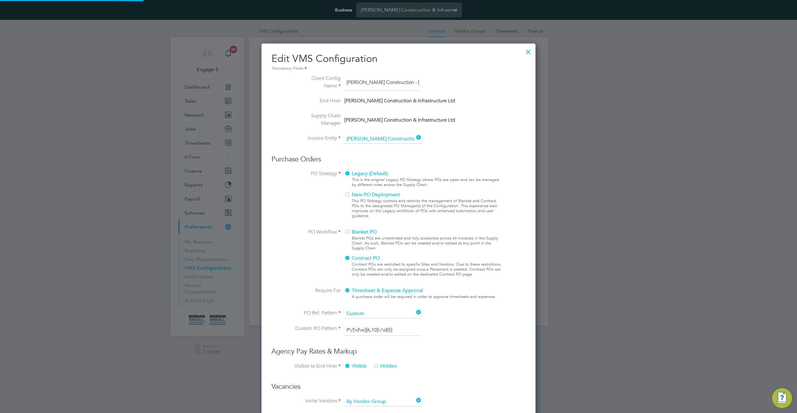
type input "Labour Desk"
click at [528, 51] on div at bounding box center [527, 50] width 11 height 11
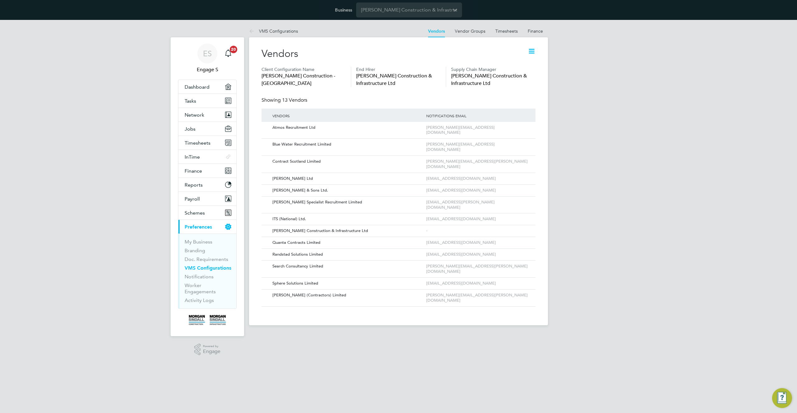
click at [532, 51] on icon at bounding box center [531, 51] width 8 height 8
click at [513, 64] on li "Edit VMS Configuration" at bounding box center [506, 66] width 55 height 9
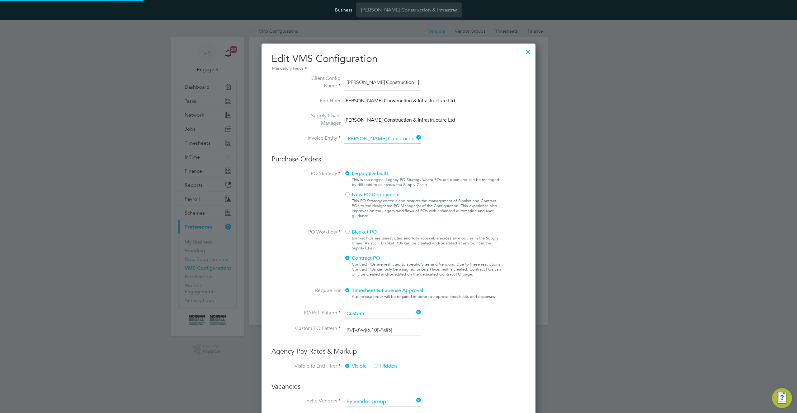
scroll to position [0, 15]
type input "Labour Desk"
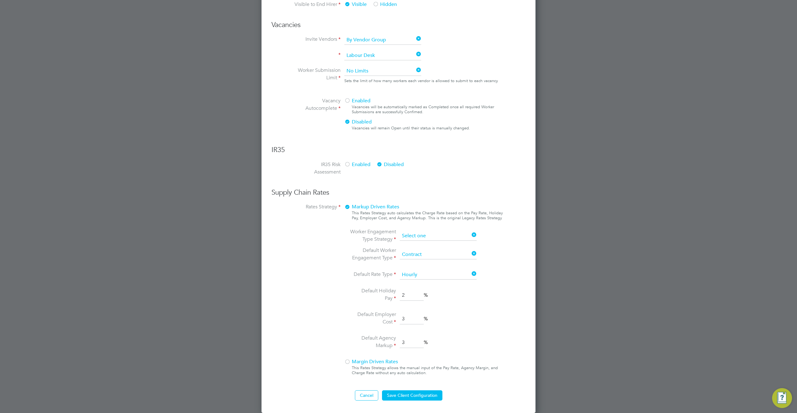
scroll to position [255, 0]
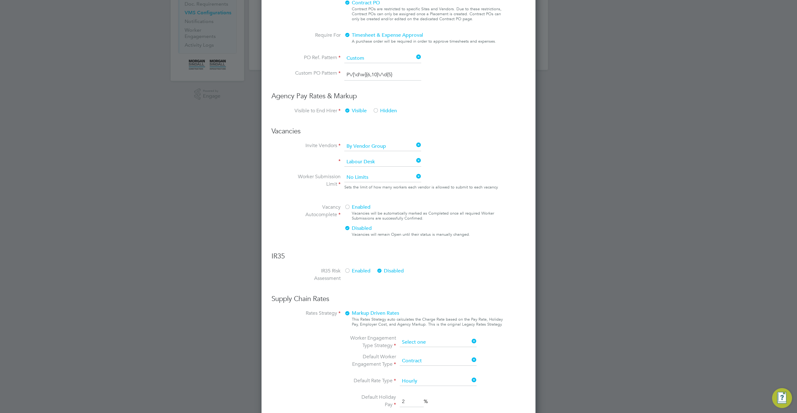
click at [437, 236] on ng-form "Client Config Name Morgan Sindall Construction - Scotland End Hirer Morgan Sind…" at bounding box center [398, 163] width 254 height 688
click at [423, 353] on li "All Engagement Types" at bounding box center [437, 351] width 77 height 8
type input "All Engagement Types"
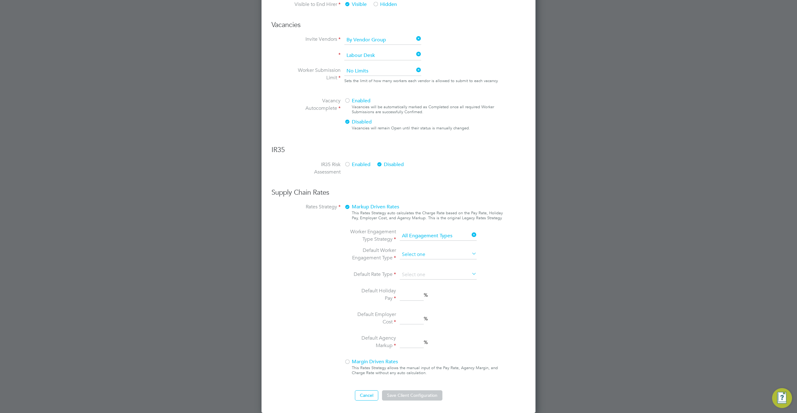
click at [427, 251] on input at bounding box center [438, 254] width 77 height 9
click at [433, 272] on li "Limited Company" at bounding box center [437, 272] width 77 height 8
type input "Limited Company"
click at [432, 254] on input at bounding box center [438, 254] width 77 height 9
click at [430, 296] on li "Umbrella Limited Company" at bounding box center [437, 296] width 77 height 8
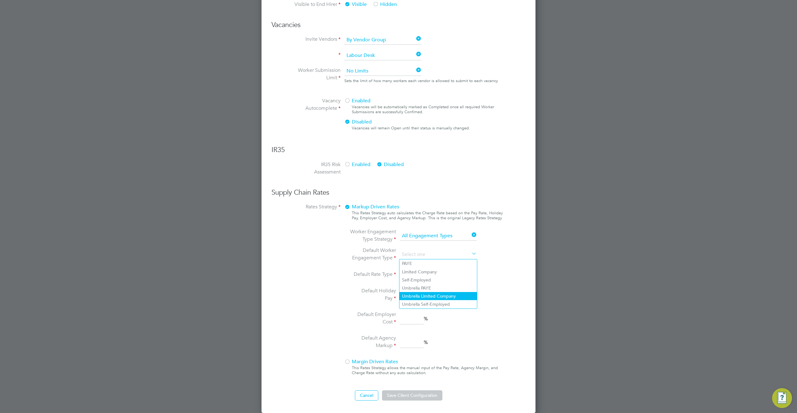
type input "Umbrella Limited Company"
click at [439, 276] on input at bounding box center [438, 274] width 77 height 9
click at [430, 288] on li "Daily" at bounding box center [437, 292] width 77 height 8
type input "Daily"
click at [414, 294] on input at bounding box center [412, 295] width 24 height 11
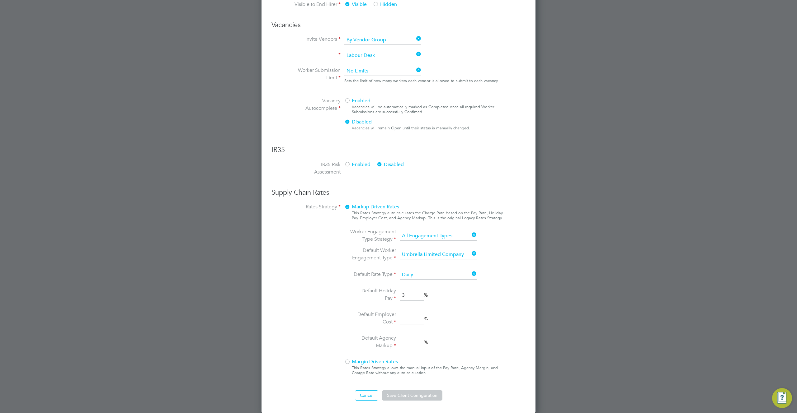
type input "3"
click at [411, 317] on input at bounding box center [412, 319] width 24 height 11
type input "2"
click at [410, 344] on input at bounding box center [412, 342] width 24 height 11
type input "3"
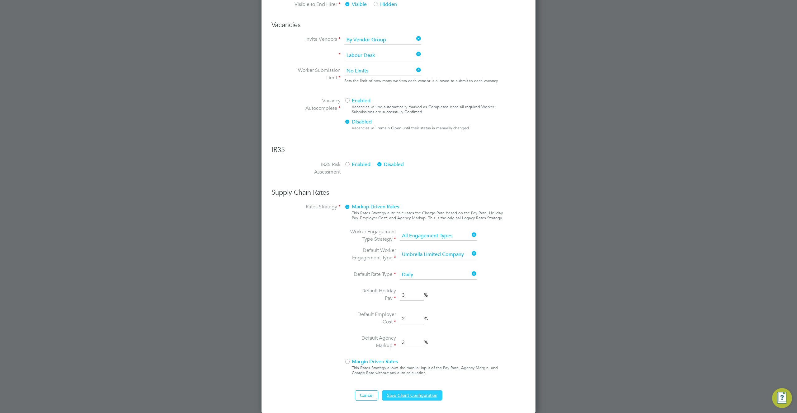
click at [420, 380] on button "Save Client Configuration" at bounding box center [412, 395] width 60 height 10
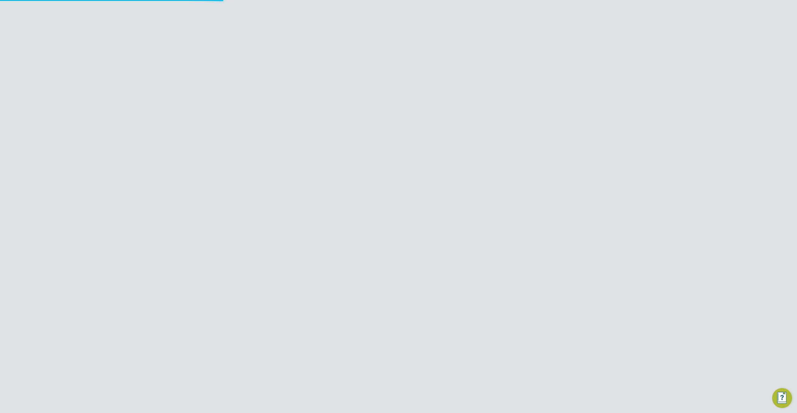
scroll to position [0, 0]
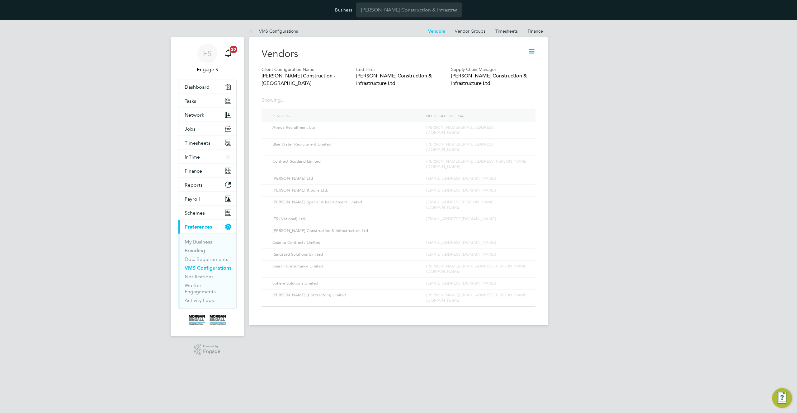
click at [486, 335] on html "Business Morgan Sindall Construction & Infrastructure Ltd ES Engage S Notificat…" at bounding box center [398, 167] width 797 height 335
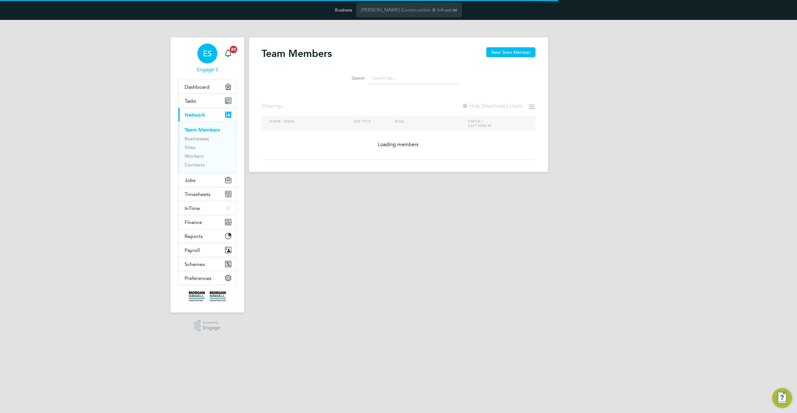
click at [209, 52] on span "ES" at bounding box center [207, 53] width 9 height 8
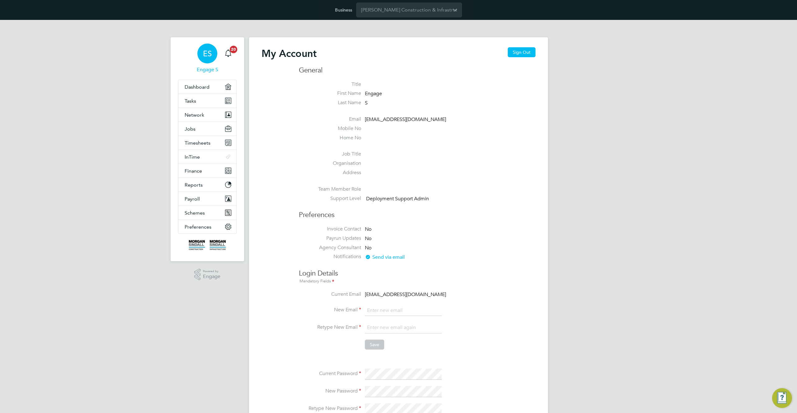
type input "[EMAIL_ADDRESS][DOMAIN_NAME]"
click at [443, 179] on li at bounding box center [417, 179] width 236 height 1
click at [201, 144] on span "Timesheets" at bounding box center [198, 143] width 26 height 6
click at [199, 157] on link "Timesheets" at bounding box center [198, 158] width 26 height 6
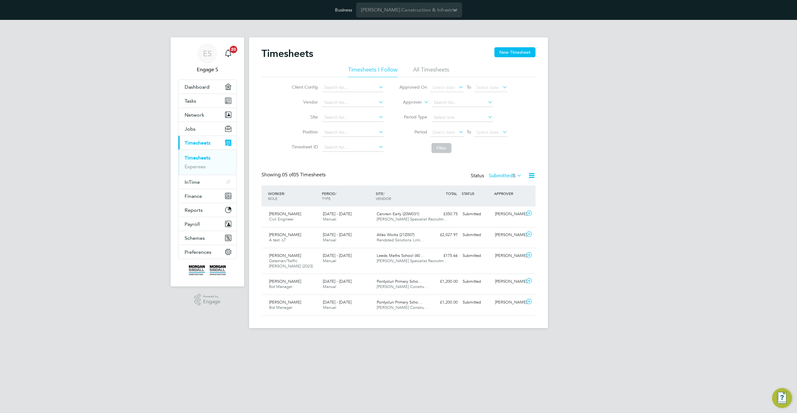
click at [429, 70] on li "All Timesheets" at bounding box center [431, 71] width 36 height 11
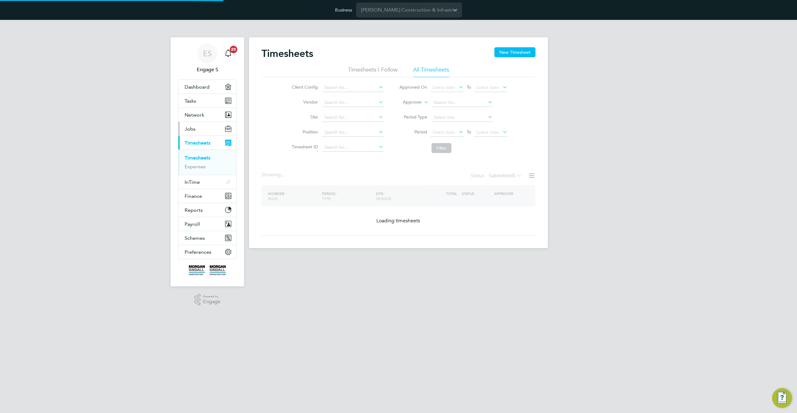
click at [192, 129] on span "Jobs" at bounding box center [190, 129] width 11 height 6
click at [196, 153] on link "Vacancies" at bounding box center [196, 153] width 22 height 6
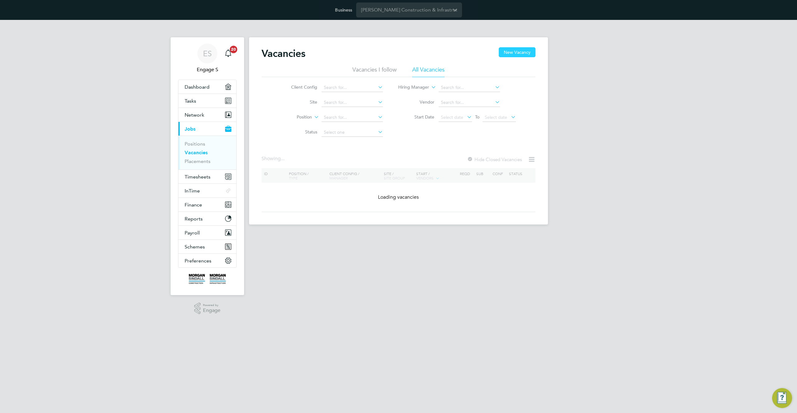
click at [521, 51] on button "New Vacancy" at bounding box center [516, 52] width 37 height 10
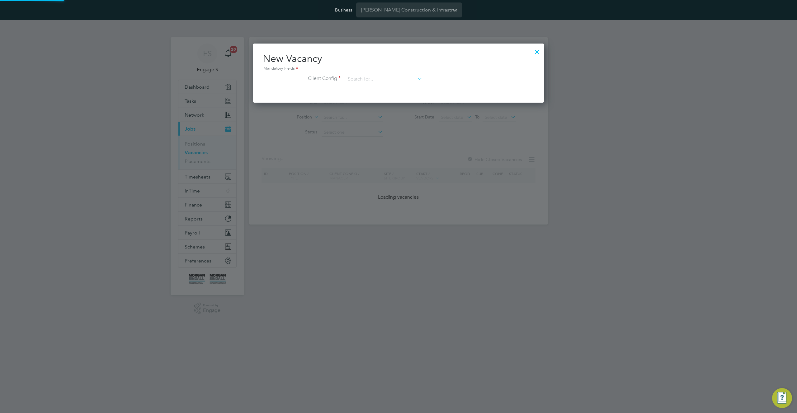
scroll to position [59, 292]
click at [405, 80] on input at bounding box center [383, 79] width 77 height 9
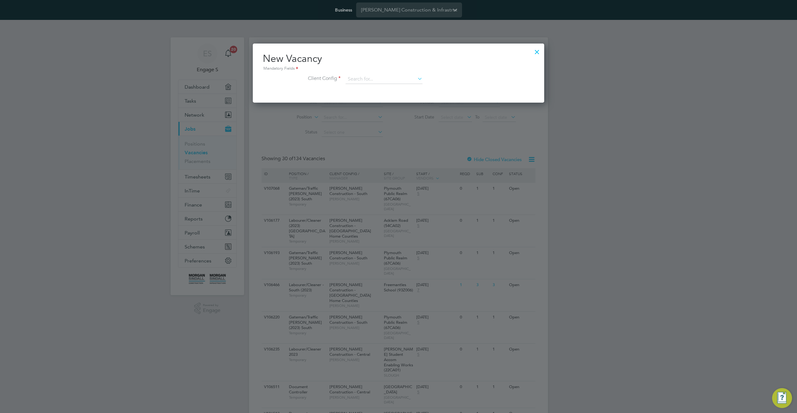
click at [414, 121] on li "Morgan Sindall Construction - Scotland" at bounding box center [430, 122] width 171 height 8
type input "Morgan Sindall Construction - Scotland"
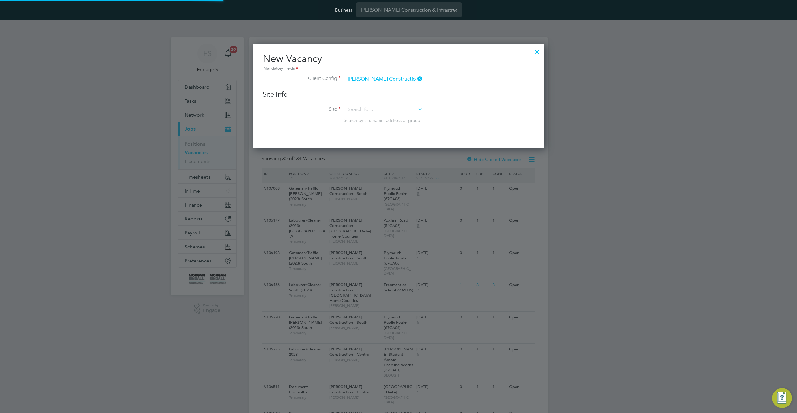
scroll to position [105, 292]
click at [410, 110] on input at bounding box center [383, 109] width 77 height 9
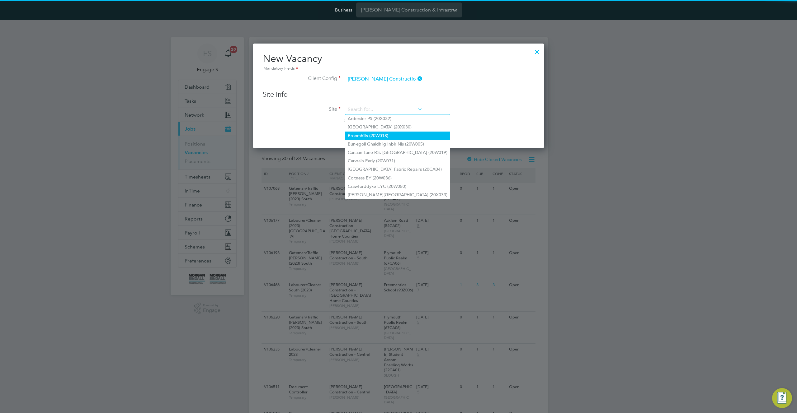
click at [401, 136] on li "Broomhills (20W018)" at bounding box center [397, 136] width 105 height 8
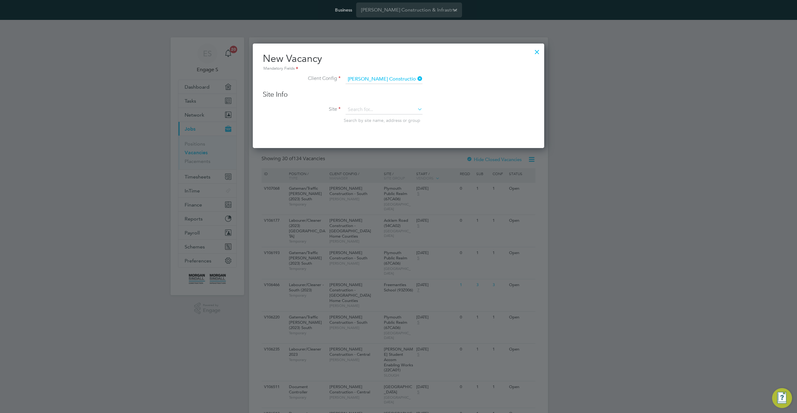
type input "Broomhills (20W018)"
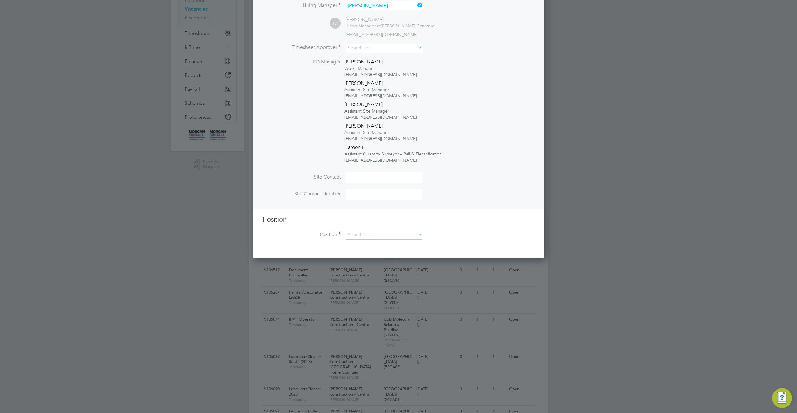
scroll to position [166, 0]
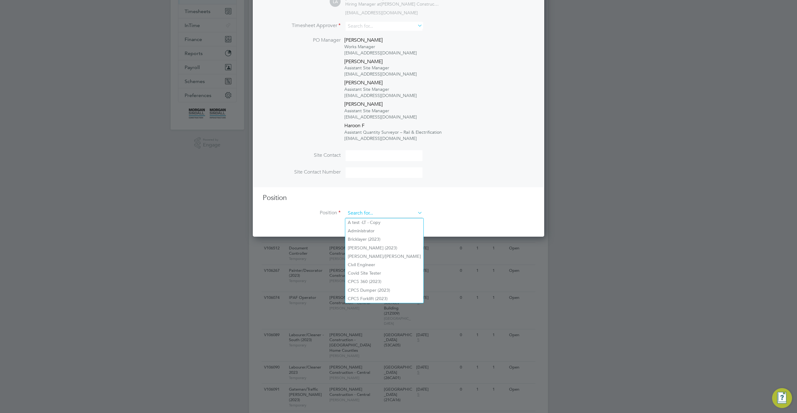
click at [396, 217] on input at bounding box center [383, 213] width 77 height 9
click at [389, 228] on li "Administrator" at bounding box center [384, 231] width 78 height 8
type input "Administrator"
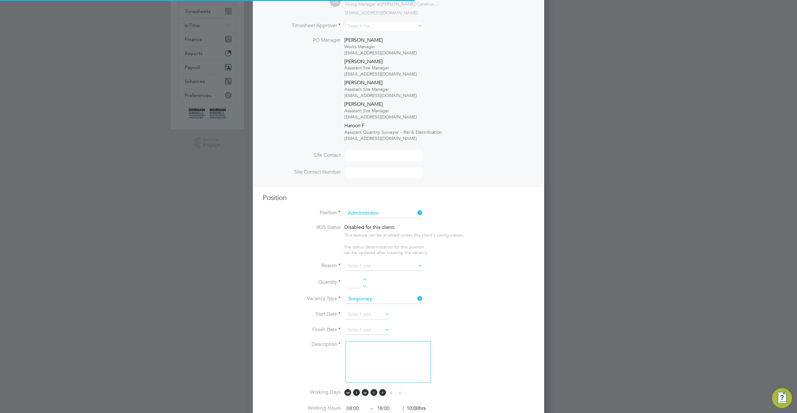
scroll to position [3, 3]
type textarea "TBC"
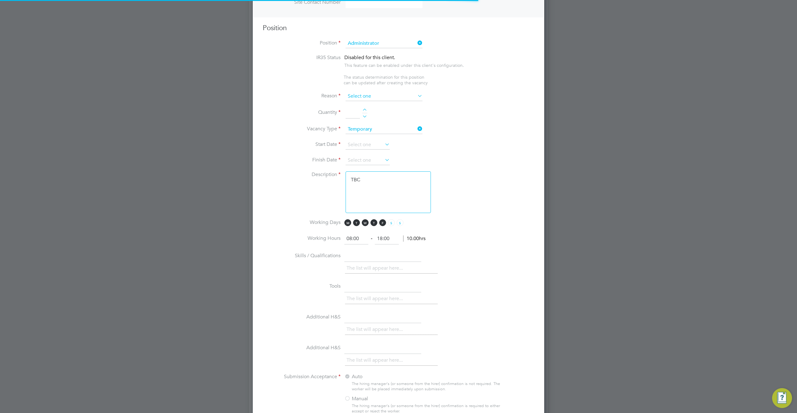
click at [392, 95] on input at bounding box center [383, 96] width 77 height 9
click at [396, 124] on li "Extra Work" at bounding box center [383, 122] width 77 height 8
type input "Extra Work"
click at [375, 95] on input at bounding box center [383, 96] width 77 height 9
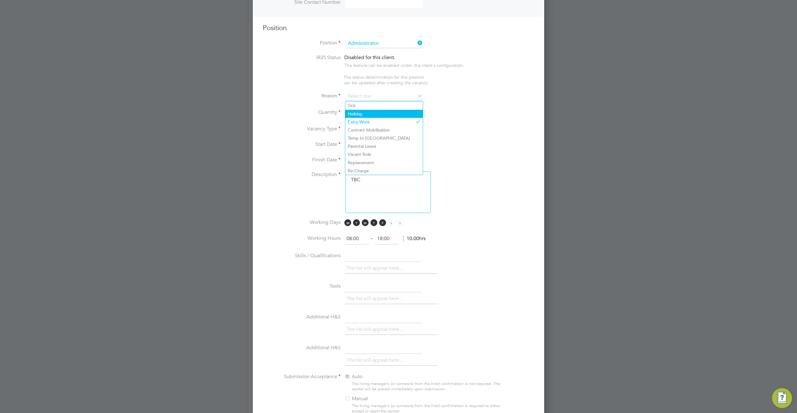
click at [370, 111] on li "Holiday" at bounding box center [383, 114] width 77 height 8
type input "Holiday"
click at [364, 110] on div at bounding box center [364, 111] width 5 height 4
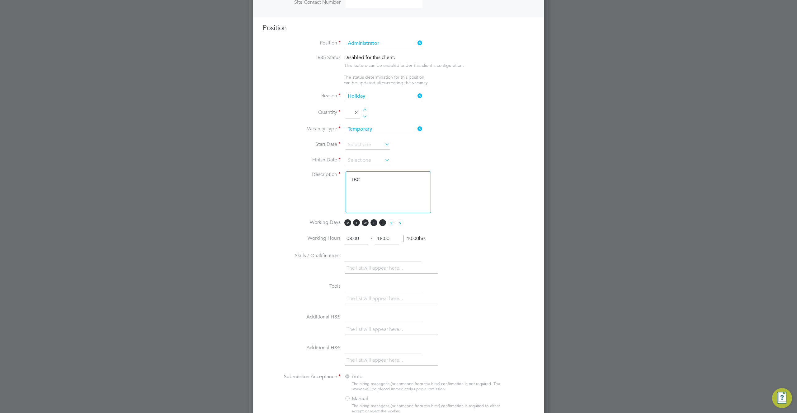
type input "3"
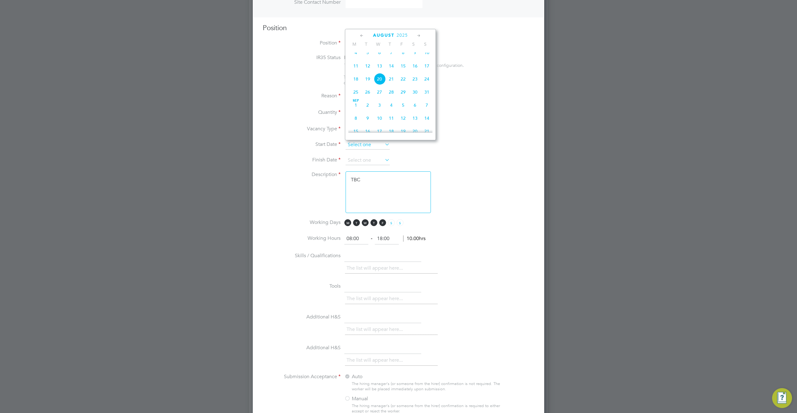
click at [376, 145] on input at bounding box center [367, 144] width 44 height 9
click at [371, 84] on div "May 1 2 3 4 5 6 7 8 9 10 11 12 13 14 15 16 17 18 19 20 21 22 23 24 25 26 27 28 …" at bounding box center [394, 51] width 92 height 66
click at [369, 80] on span "27" at bounding box center [368, 77] width 12 height 12
type input "27 May 2025"
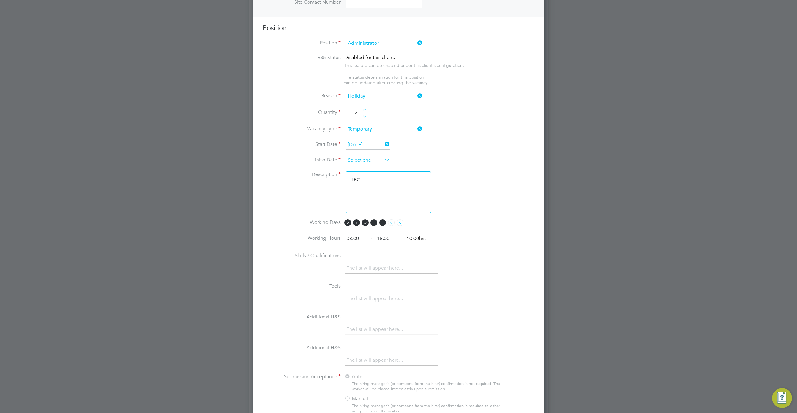
click at [371, 160] on input at bounding box center [367, 160] width 44 height 9
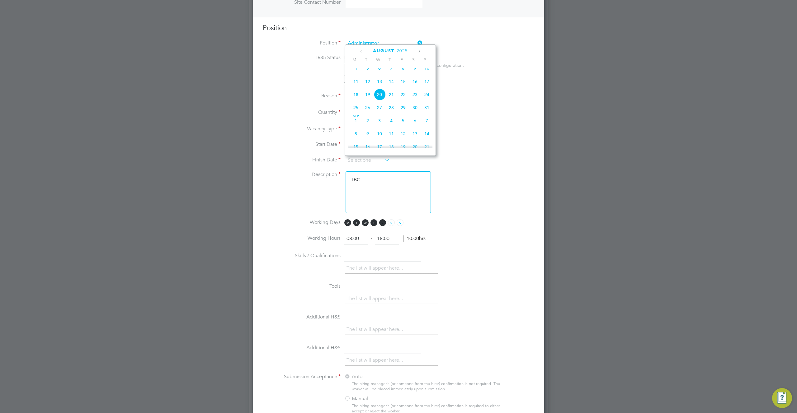
click at [429, 140] on span "14" at bounding box center [427, 134] width 12 height 12
type input "14 Sep 2025"
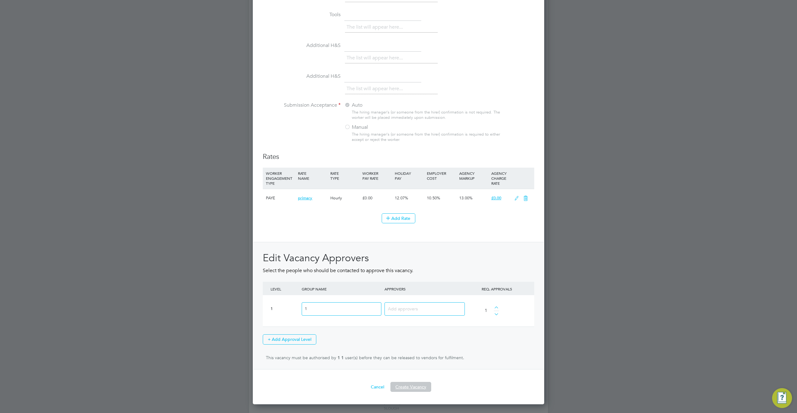
click at [413, 390] on button "Create Vacancy" at bounding box center [410, 387] width 41 height 10
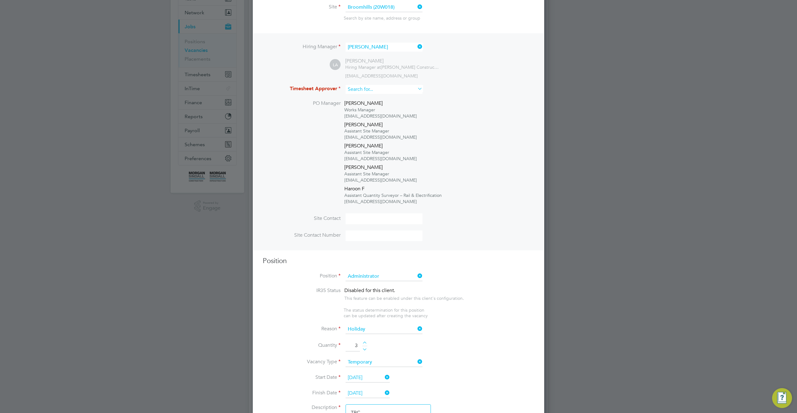
click at [396, 85] on input at bounding box center [383, 89] width 77 height 9
click at [385, 122] on li "[PERSON_NAME]" at bounding box center [383, 123] width 77 height 8
type input "[PERSON_NAME]"
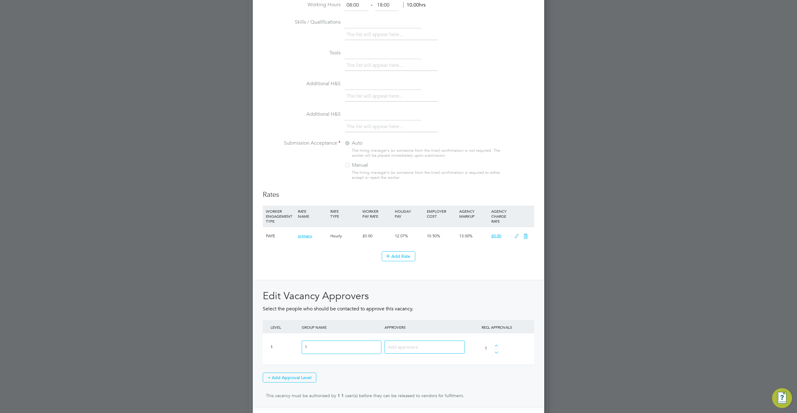
scroll to position [625, 0]
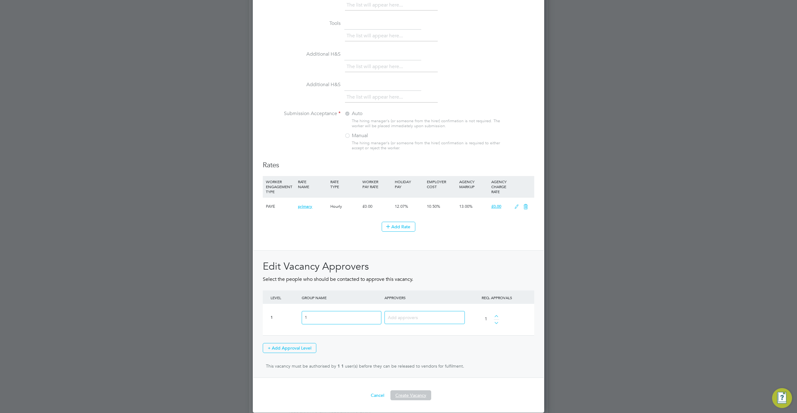
click at [417, 397] on button "Create Vacancy" at bounding box center [410, 395] width 41 height 10
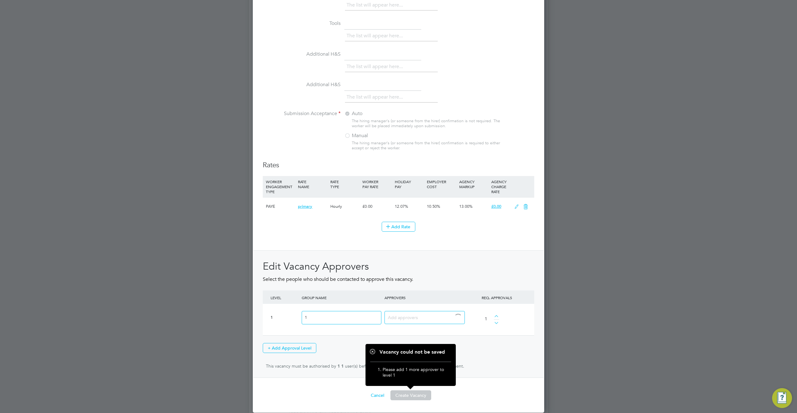
click at [414, 320] on input at bounding box center [422, 317] width 69 height 8
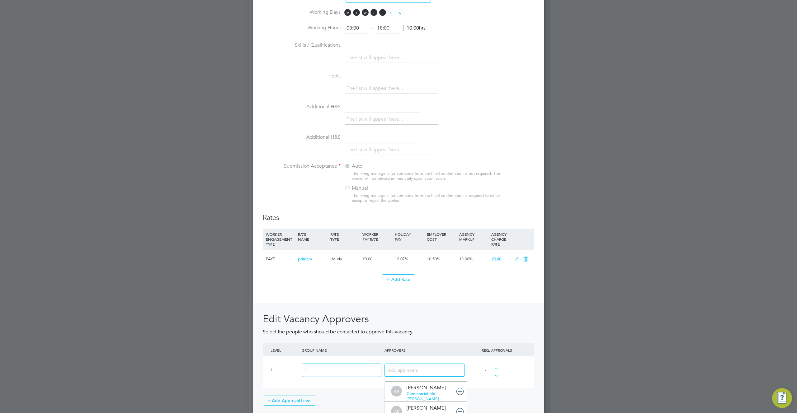
scroll to position [555, 0]
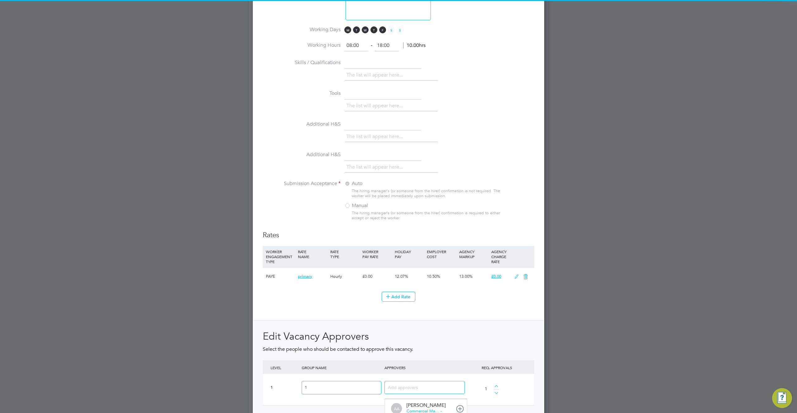
drag, startPoint x: 431, startPoint y: 390, endPoint x: 434, endPoint y: 387, distance: 4.0
click at [434, 388] on input at bounding box center [422, 387] width 69 height 8
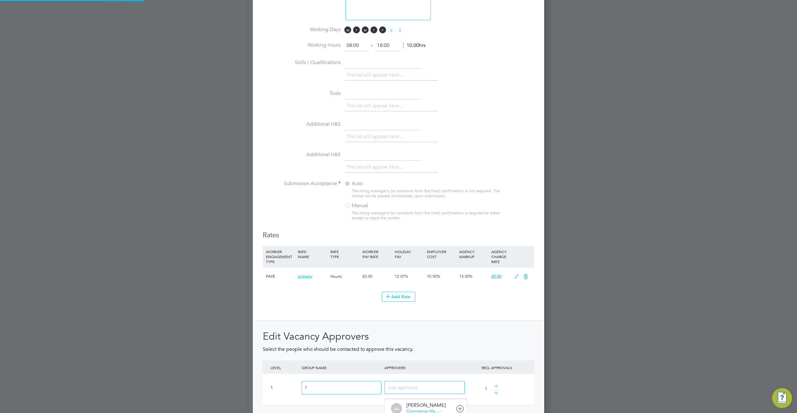
scroll to position [7, 44]
type input "[PERSON_NAME]"
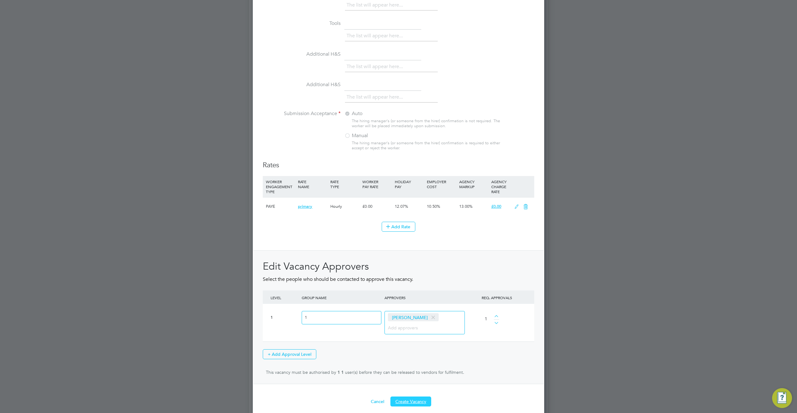
click at [407, 406] on button "Create Vacancy" at bounding box center [410, 402] width 41 height 10
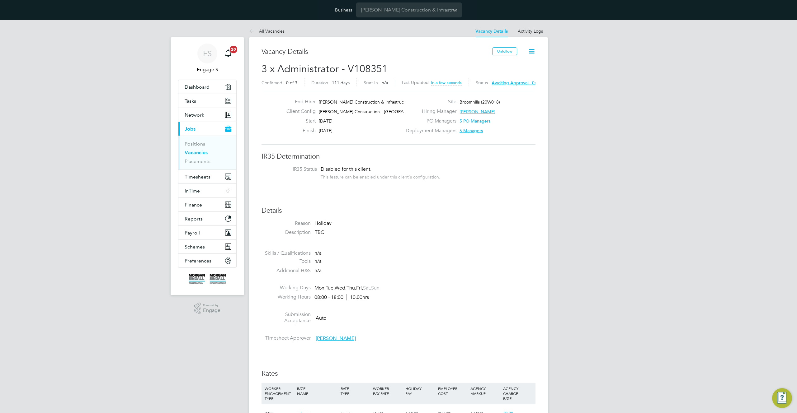
click at [533, 49] on icon at bounding box center [531, 51] width 8 height 8
click at [505, 86] on li "Approve All Levels" at bounding box center [511, 86] width 45 height 9
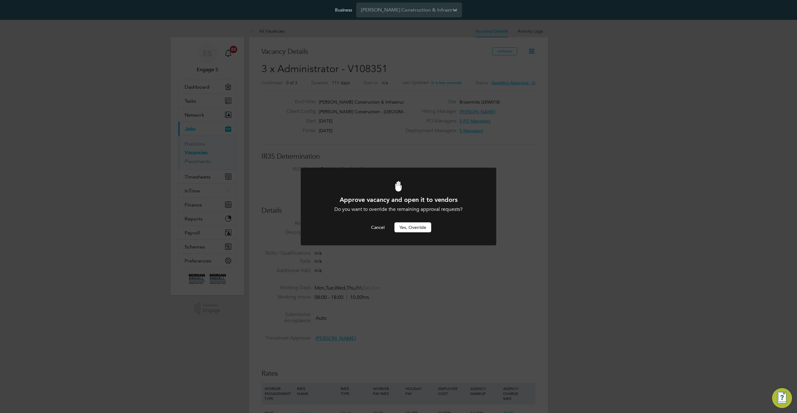
click at [418, 227] on button "Yes, Override" at bounding box center [412, 227] width 37 height 10
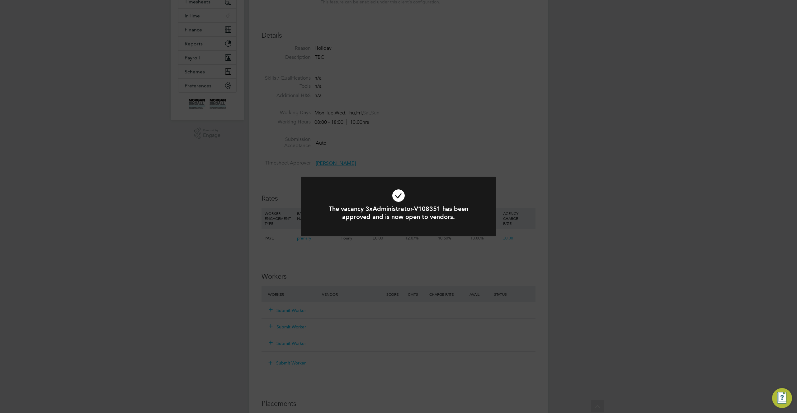
click at [515, 226] on div "The vacancy 3xAdministrator-V108351 has been approved and is now open to vendor…" at bounding box center [398, 206] width 797 height 413
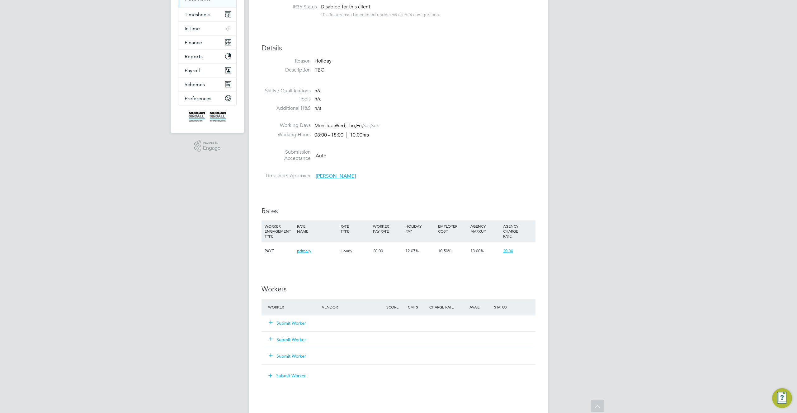
click at [296, 324] on button "Submit Worker" at bounding box center [287, 323] width 37 height 6
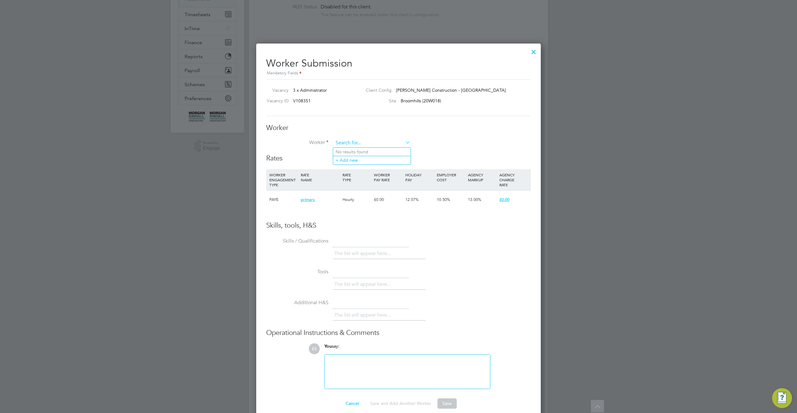
click at [350, 142] on input at bounding box center [371, 142] width 77 height 9
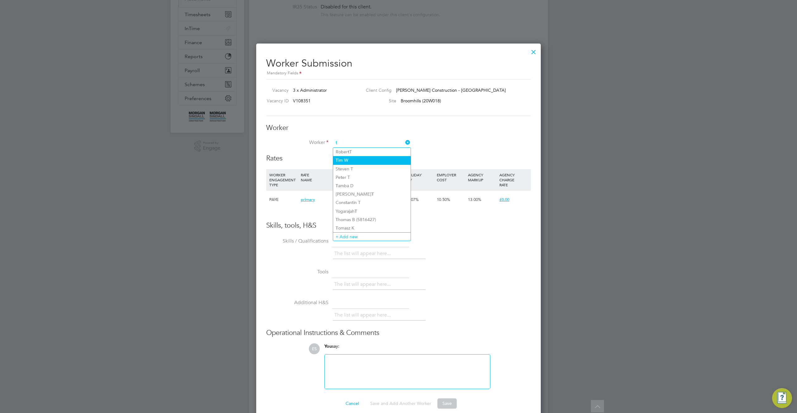
click at [349, 159] on li "T im W" at bounding box center [371, 160] width 77 height 8
type input "[PERSON_NAME]"
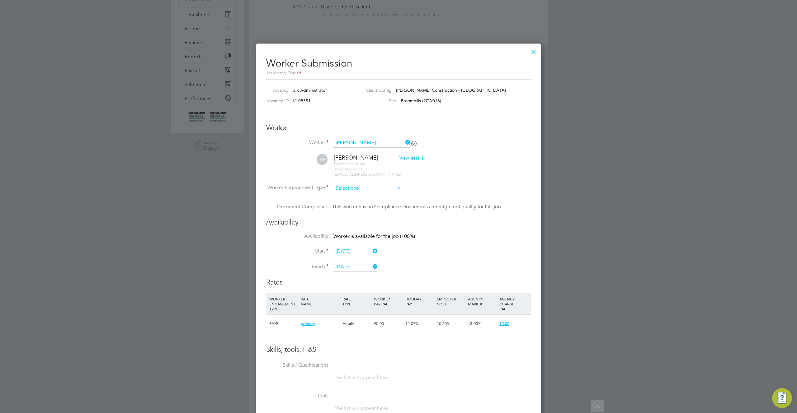
click at [382, 191] on input at bounding box center [367, 188] width 68 height 9
click at [378, 200] on li "Contract" at bounding box center [367, 197] width 68 height 8
type input "Contract"
click at [379, 190] on input at bounding box center [367, 188] width 68 height 9
click at [373, 205] on li "PAYE" at bounding box center [367, 205] width 68 height 8
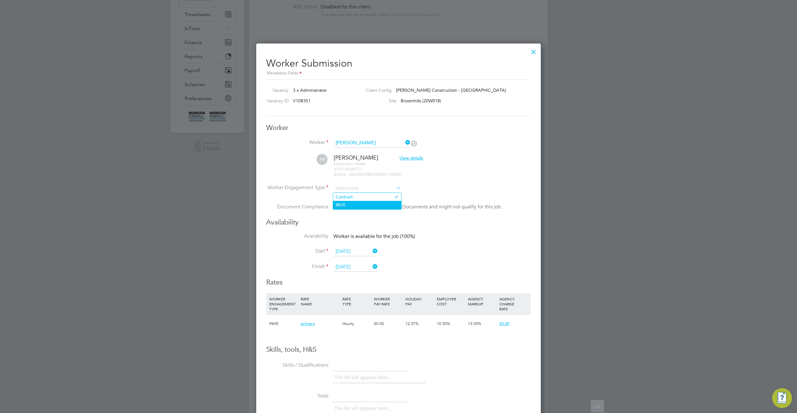
type input "PAYE"
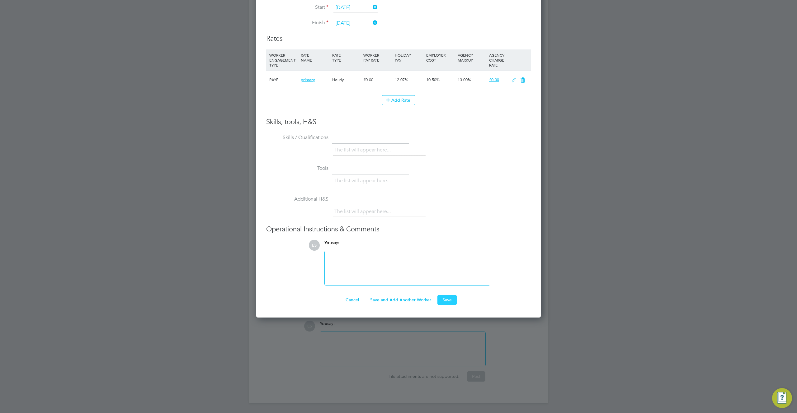
click at [444, 296] on button "Save" at bounding box center [446, 300] width 19 height 10
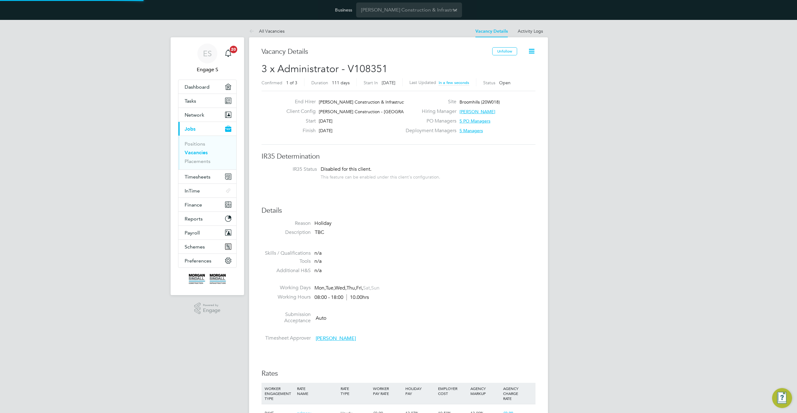
click at [446, 272] on li "Additional H&S n/a" at bounding box center [398, 272] width 274 height 9
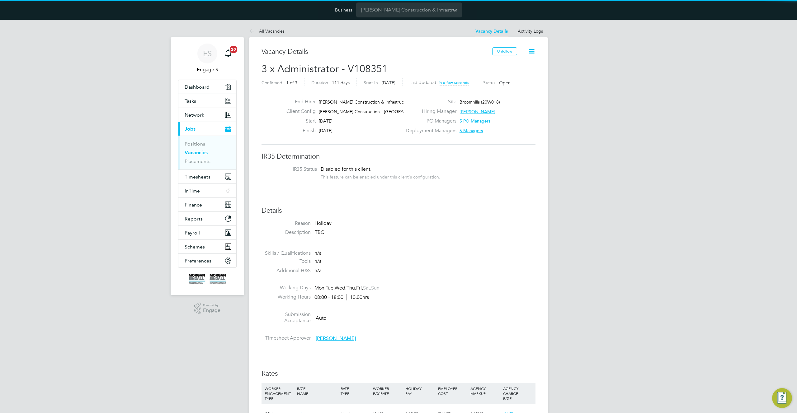
click at [446, 272] on li "Additional H&S n/a" at bounding box center [398, 272] width 274 height 9
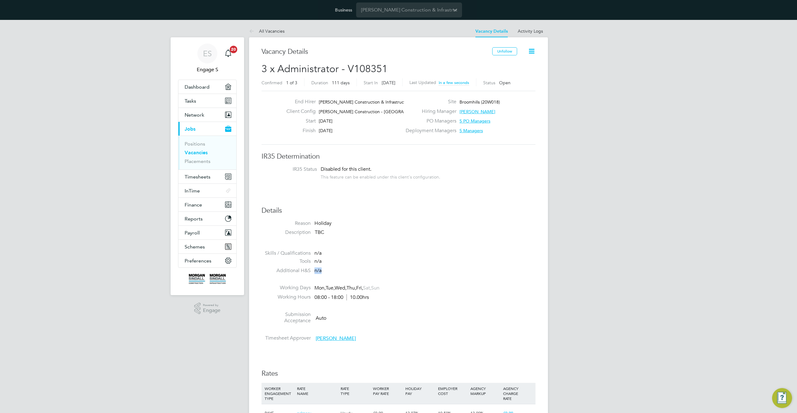
click at [446, 272] on li "Additional H&S n/a" at bounding box center [398, 272] width 274 height 9
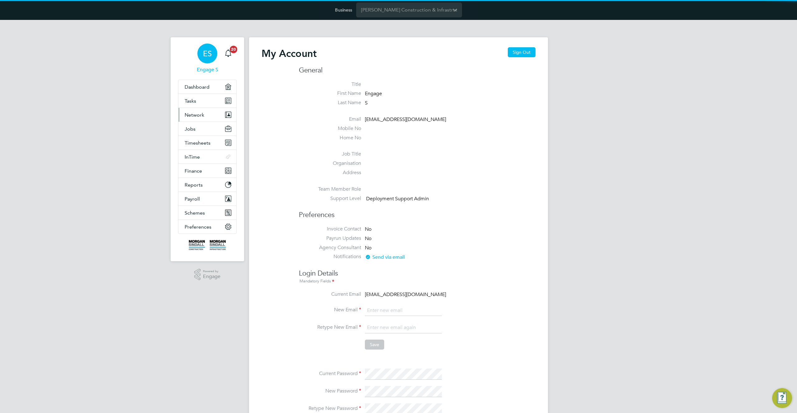
type input "[EMAIL_ADDRESS][DOMAIN_NAME]"
click at [200, 116] on span "Network" at bounding box center [195, 115] width 20 height 6
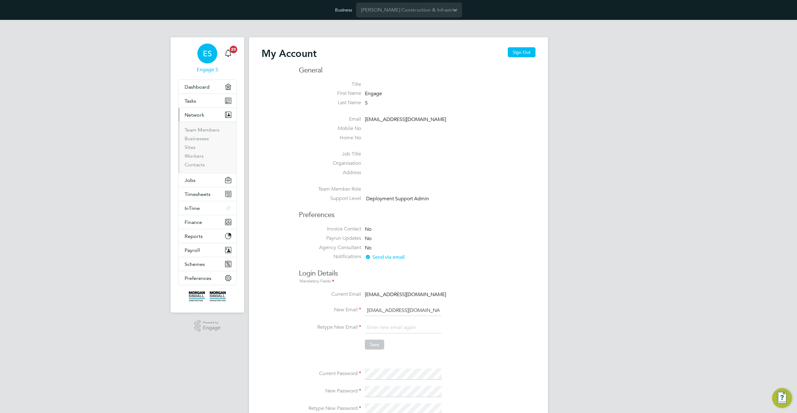
click at [207, 133] on li "Team Members" at bounding box center [208, 131] width 47 height 9
click at [209, 129] on link "Team Members" at bounding box center [202, 130] width 35 height 6
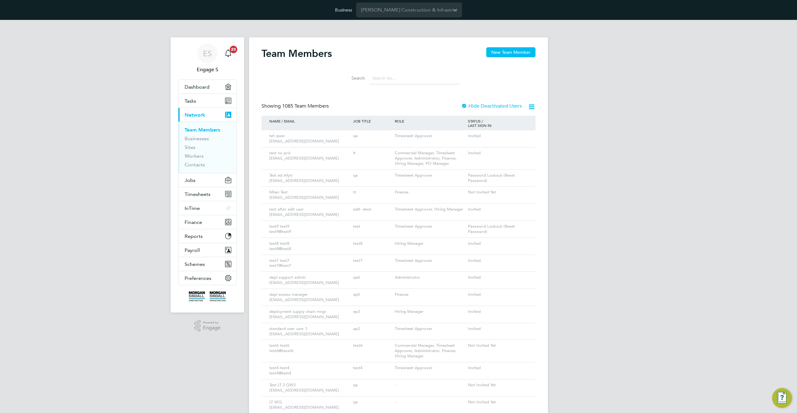
click at [422, 80] on input at bounding box center [414, 78] width 91 height 12
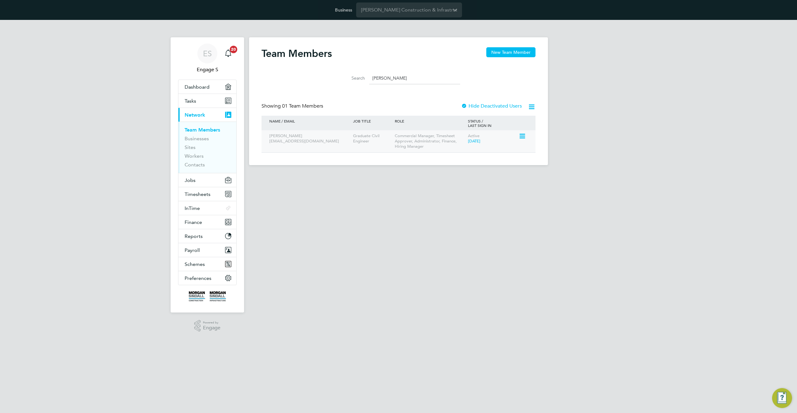
type input "alex k"
click at [521, 136] on icon at bounding box center [521, 136] width 6 height 7
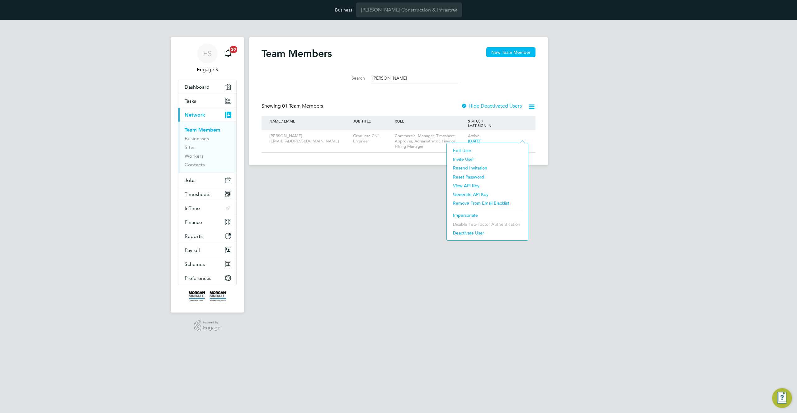
click at [458, 215] on li "Impersonate" at bounding box center [487, 215] width 75 height 9
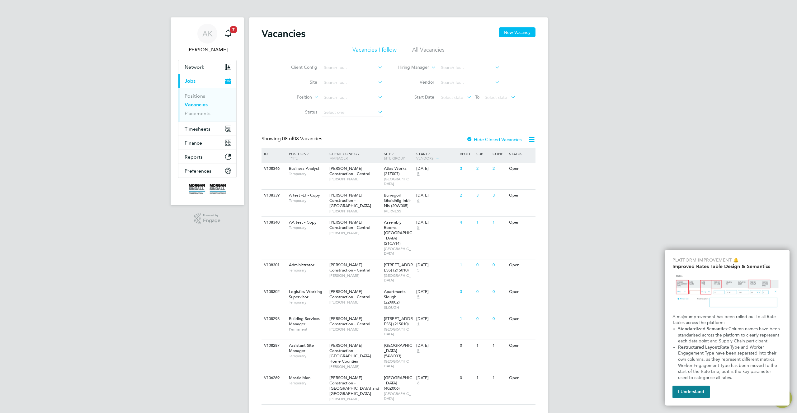
click at [298, 21] on div "Vacancies New Vacancy Vacancies I follow All Vacancies Client Config Site Posit…" at bounding box center [398, 217] width 299 height 400
drag, startPoint x: 298, startPoint y: 21, endPoint x: 280, endPoint y: 29, distance: 20.3
click at [280, 29] on h2 "Vacancies" at bounding box center [283, 33] width 44 height 12
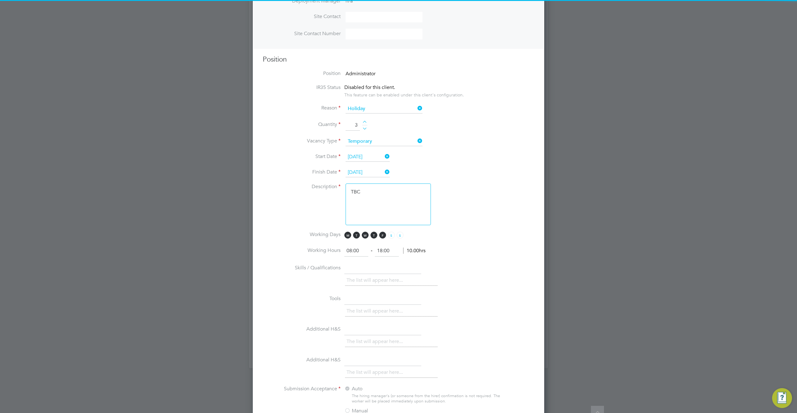
scroll to position [3, 3]
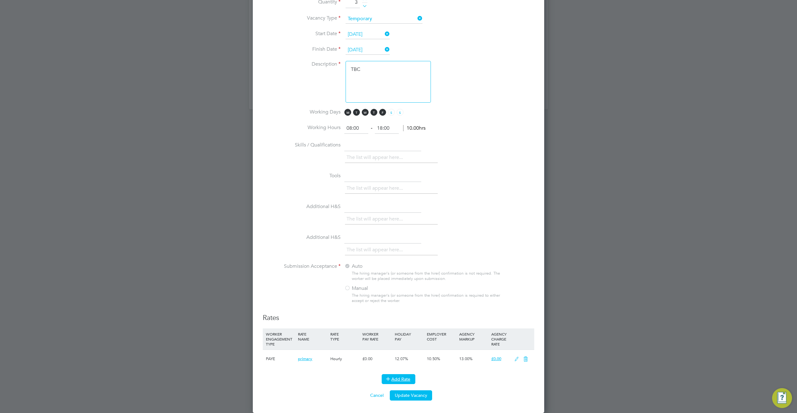
click at [405, 380] on button "Add Rate" at bounding box center [398, 379] width 34 height 10
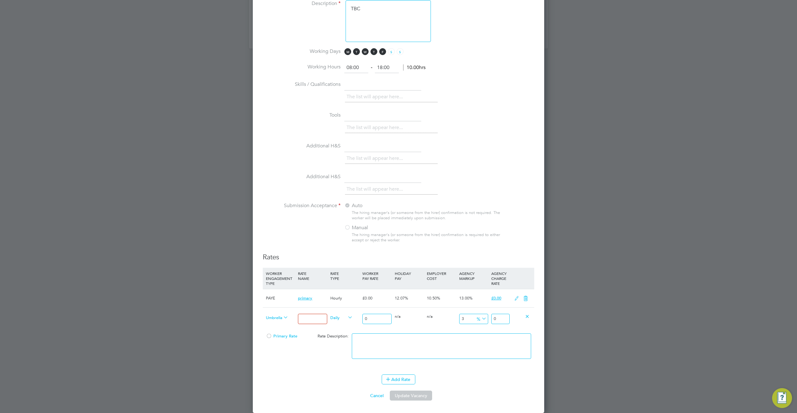
click at [312, 320] on input at bounding box center [312, 319] width 29 height 10
type input "test update"
click at [378, 320] on input "0" at bounding box center [376, 319] width 29 height 10
type input "02"
type input "2.164236"
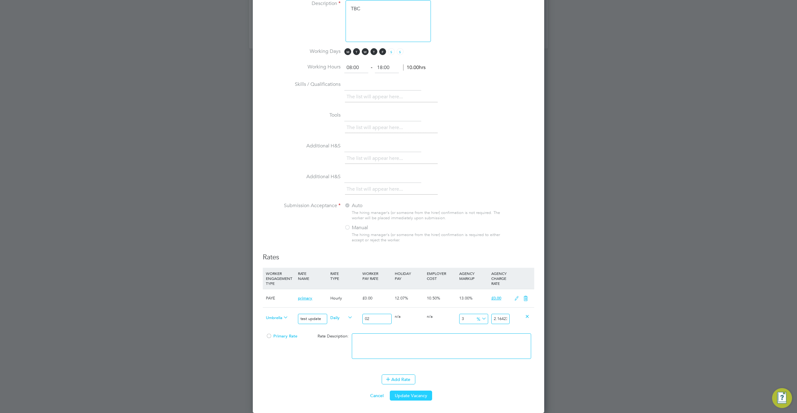
type input "02"
click at [414, 396] on button "Update Vacancy" at bounding box center [411, 396] width 42 height 10
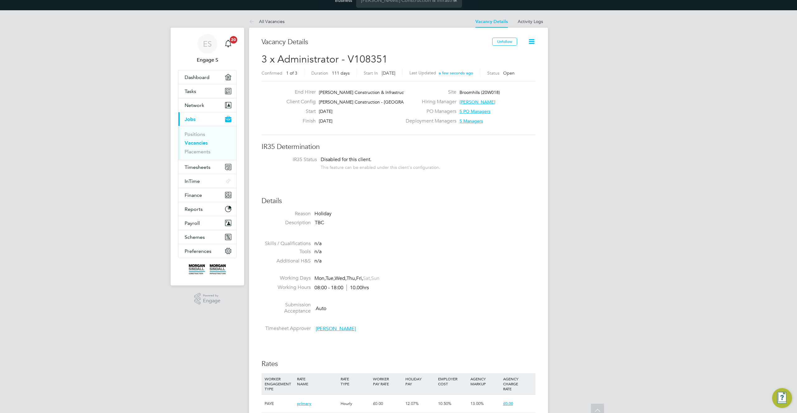
scroll to position [0, 0]
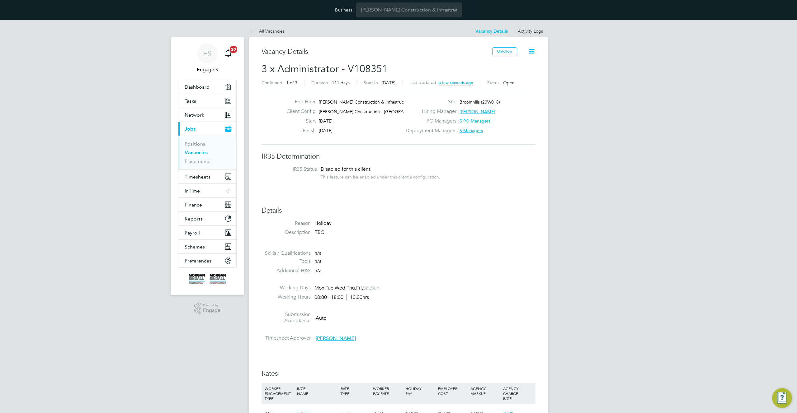
click at [530, 49] on icon at bounding box center [531, 51] width 8 height 8
click at [519, 67] on li "Edit Vacancy e" at bounding box center [516, 66] width 36 height 9
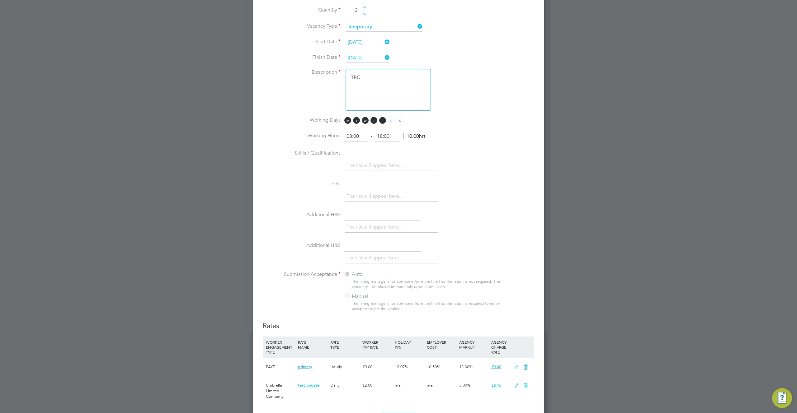
scroll to position [533, 0]
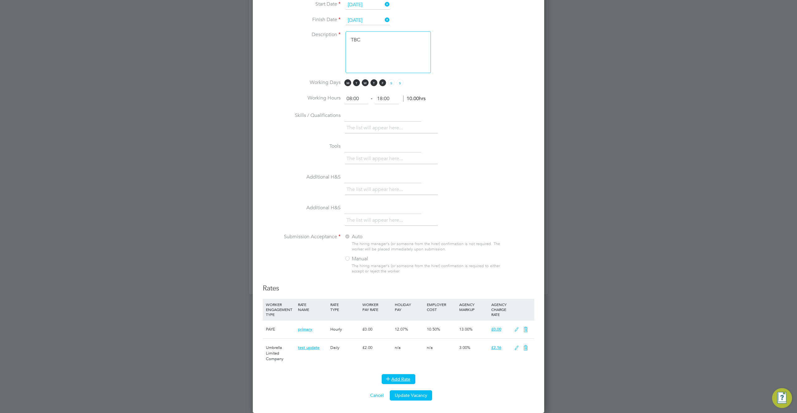
click at [404, 381] on button "Add Rate" at bounding box center [398, 379] width 34 height 10
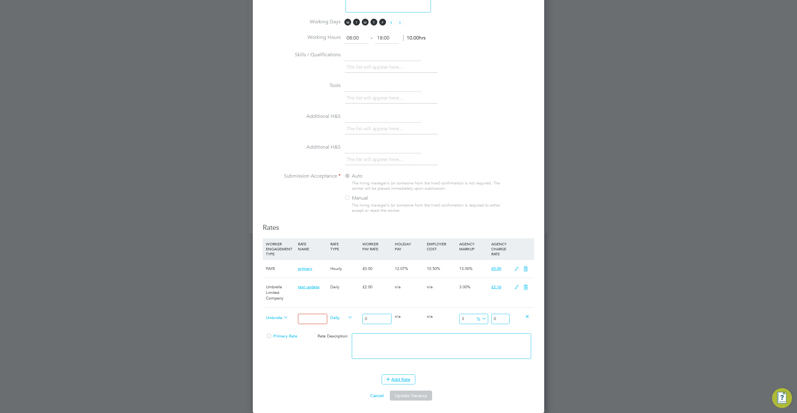
scroll to position [594, 0]
click at [281, 316] on span "Umbrella Limited Company" at bounding box center [277, 317] width 22 height 7
click at [280, 333] on li "Limited Company" at bounding box center [294, 333] width 62 height 8
click at [312, 320] on input at bounding box center [312, 319] width 29 height 10
type input "test 2"
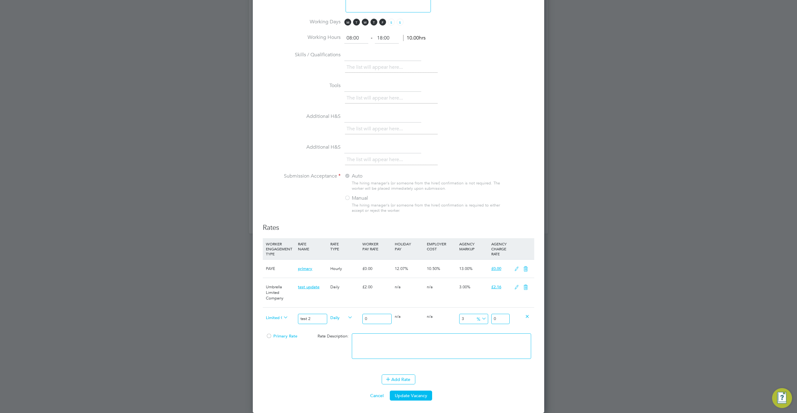
click at [384, 323] on input "0" at bounding box center [376, 319] width 29 height 10
type input "02"
type input "2.164236"
click at [376, 316] on input "02" at bounding box center [376, 319] width 29 height 10
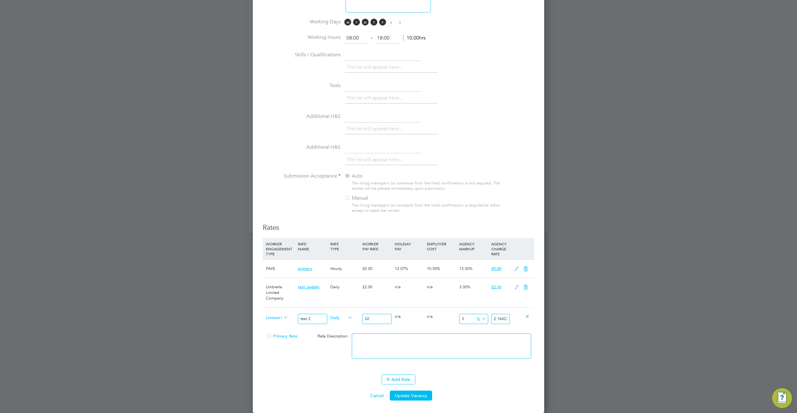
click at [376, 316] on input "02" at bounding box center [376, 319] width 29 height 10
type input "3"
type input "3.246354"
type input "3"
click at [412, 395] on button "Update Vacancy" at bounding box center [411, 396] width 42 height 10
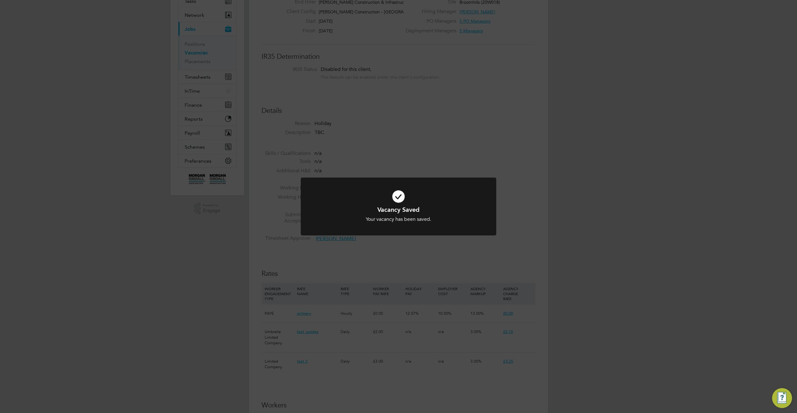
scroll to position [3, 3]
click at [390, 266] on div "Vacancy Saved Your vacancy has been saved. Cancel Okay" at bounding box center [398, 206] width 797 height 413
